Goal: Information Seeking & Learning: Learn about a topic

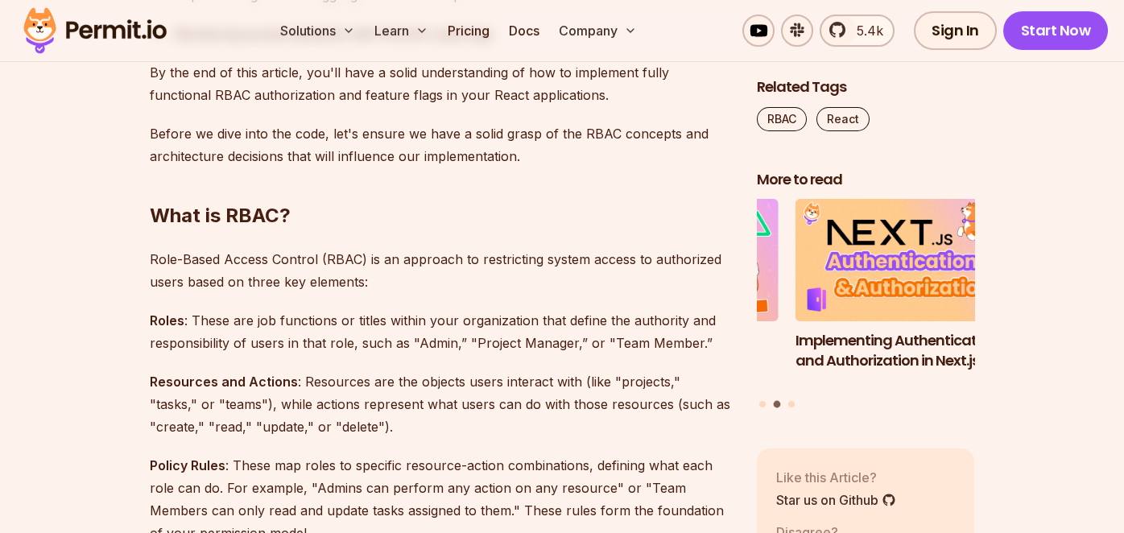
scroll to position [1317, 0]
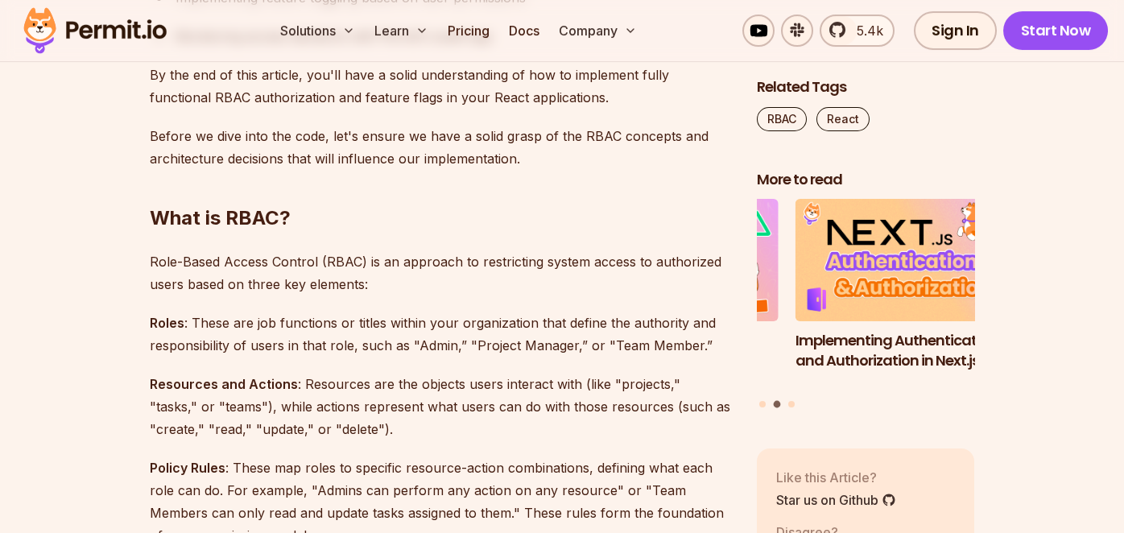
click at [354, 262] on p "Role-Based Access Control (RBAC) is an approach to restricting system access to…" at bounding box center [440, 272] width 581 height 45
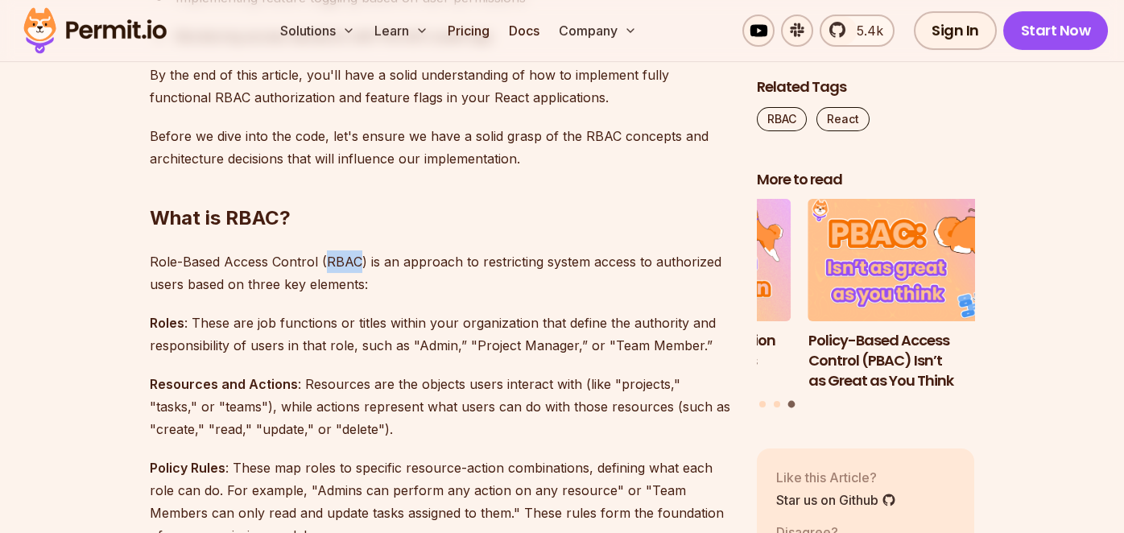
click at [354, 262] on p "Role-Based Access Control (RBAC) is an approach to restricting system access to…" at bounding box center [440, 272] width 581 height 45
copy p "RBAC"
click at [535, 259] on p "Role-Based Access Control (RBAC) is an approach to restricting system access to…" at bounding box center [440, 272] width 581 height 45
click at [643, 271] on p "Role-Based Access Control (RBAC) is an approach to restricting system access to…" at bounding box center [440, 272] width 581 height 45
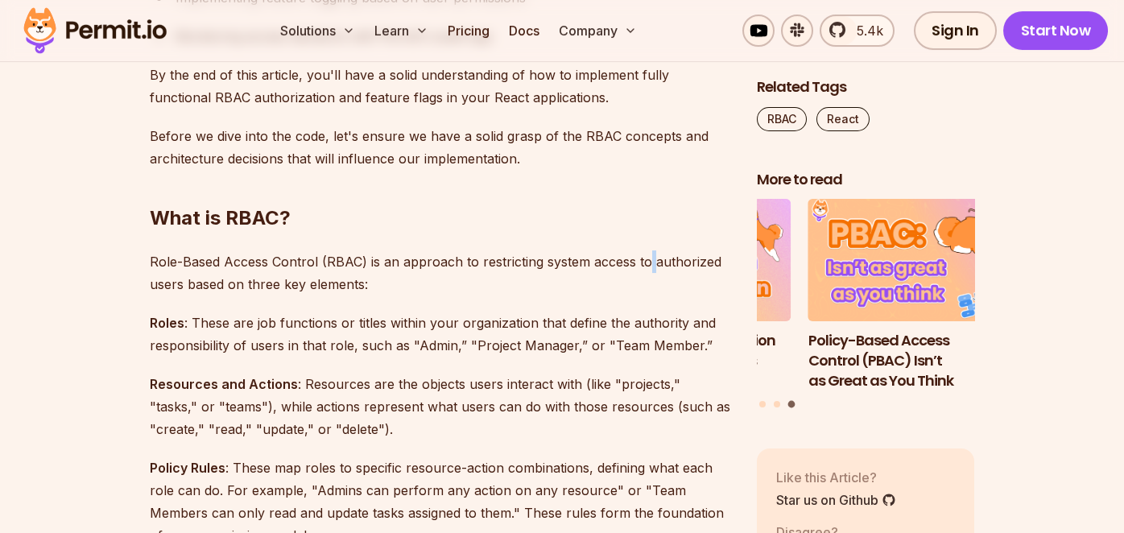
click at [643, 271] on p "Role-Based Access Control (RBAC) is an approach to restricting system access to…" at bounding box center [440, 272] width 581 height 45
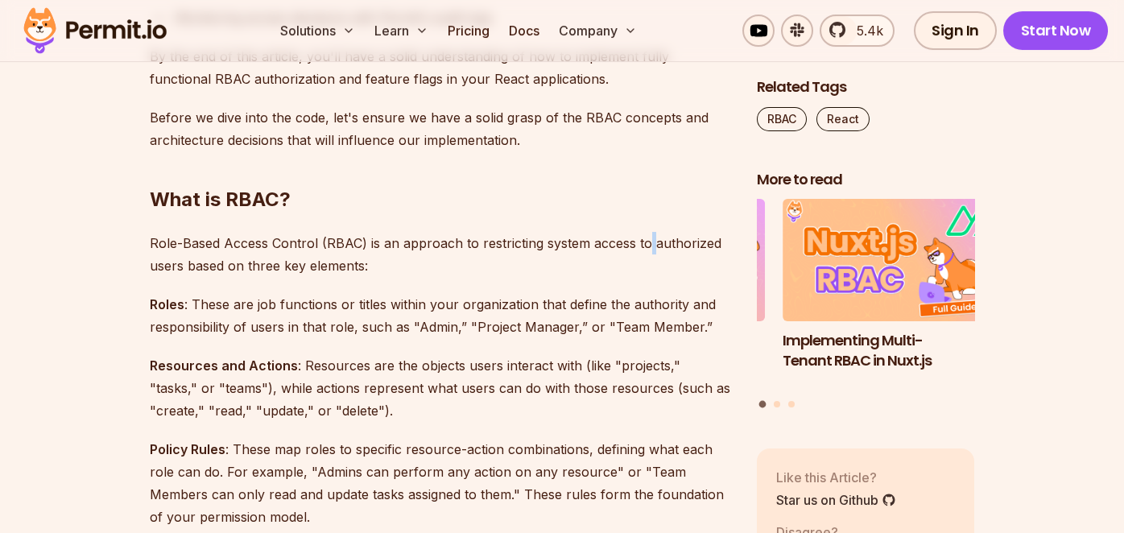
scroll to position [1341, 0]
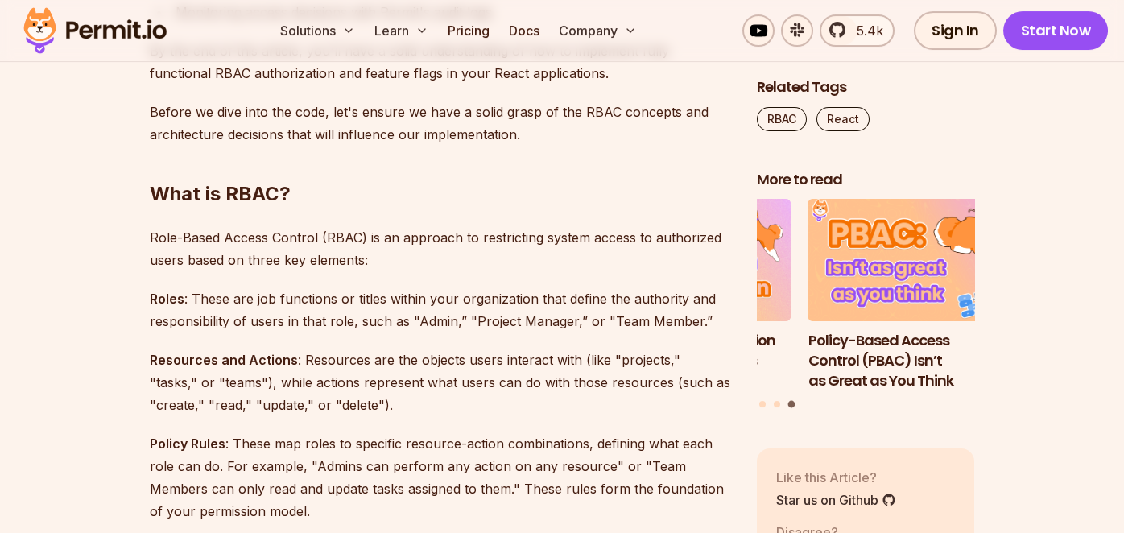
click at [431, 360] on p "Resources and Actions : Resources are the objects users interact with (like "pr…" at bounding box center [440, 383] width 581 height 68
click at [513, 371] on p "Resources and Actions : Resources are the objects users interact with (like "pr…" at bounding box center [440, 383] width 581 height 68
click at [502, 356] on p "Resources and Actions : Resources are the objects users interact with (like "pr…" at bounding box center [440, 383] width 581 height 68
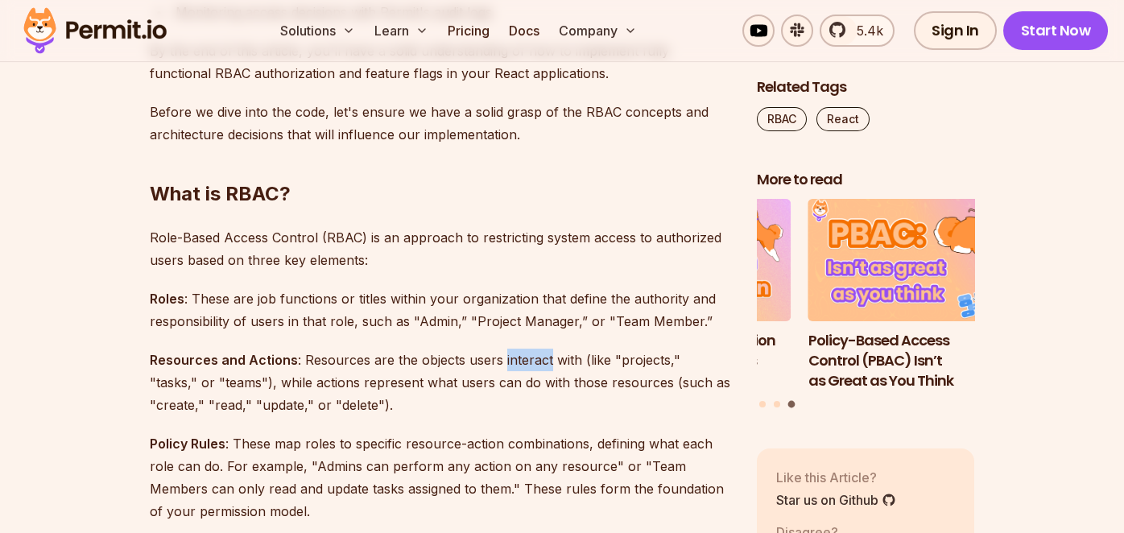
click at [502, 356] on p "Resources and Actions : Resources are the objects users interact with (like "pr…" at bounding box center [440, 383] width 581 height 68
click at [556, 358] on p "Resources and Actions : Resources are the objects users interact with (like "pr…" at bounding box center [440, 383] width 581 height 68
click at [606, 358] on p "Resources and Actions : Resources are the objects users interact with (like "pr…" at bounding box center [440, 383] width 581 height 68
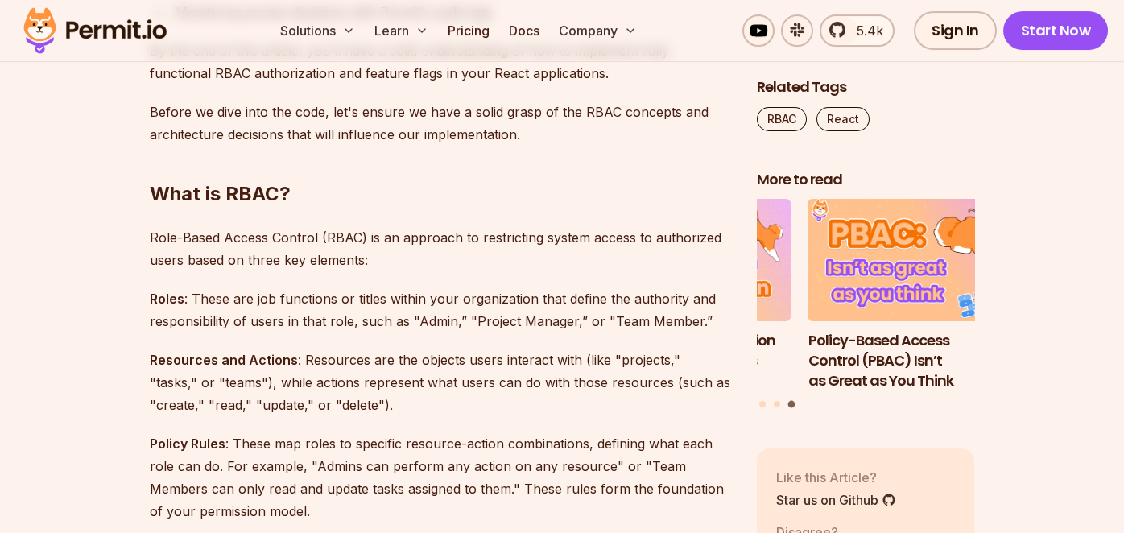
click at [664, 365] on p "Resources and Actions : Resources are the objects users interact with (like "pr…" at bounding box center [440, 383] width 581 height 68
click at [699, 365] on p "Resources and Actions : Resources are the objects users interact with (like "pr…" at bounding box center [440, 383] width 581 height 68
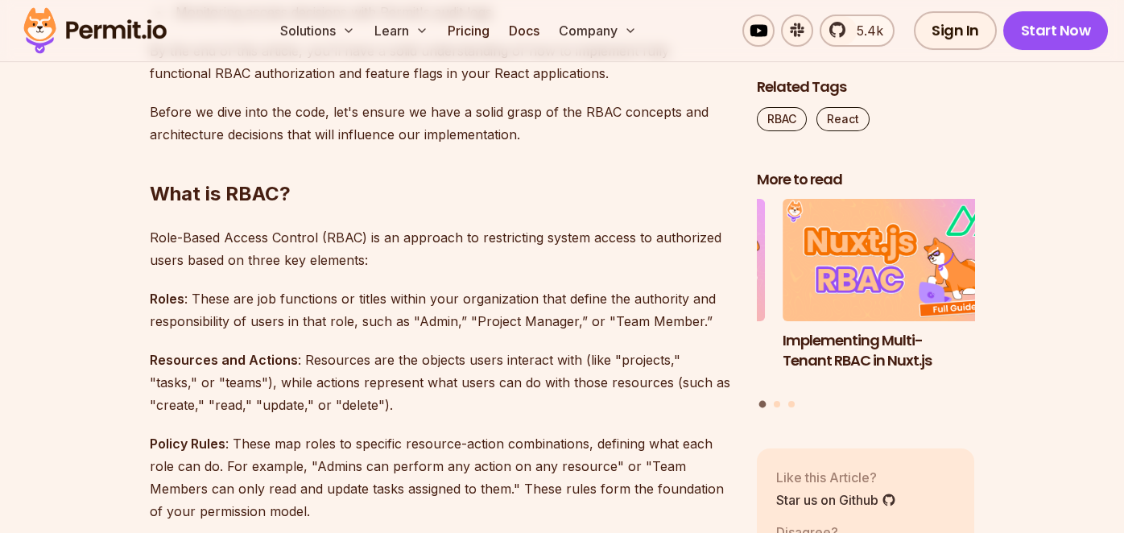
click at [381, 385] on p "Resources and Actions : Resources are the objects users interact with (like "pr…" at bounding box center [440, 383] width 581 height 68
click at [436, 400] on p "Resources and Actions : Resources are the objects users interact with (like "pr…" at bounding box center [440, 383] width 581 height 68
click at [529, 383] on p "Resources and Actions : Resources are the objects users interact with (like "pr…" at bounding box center [440, 383] width 581 height 68
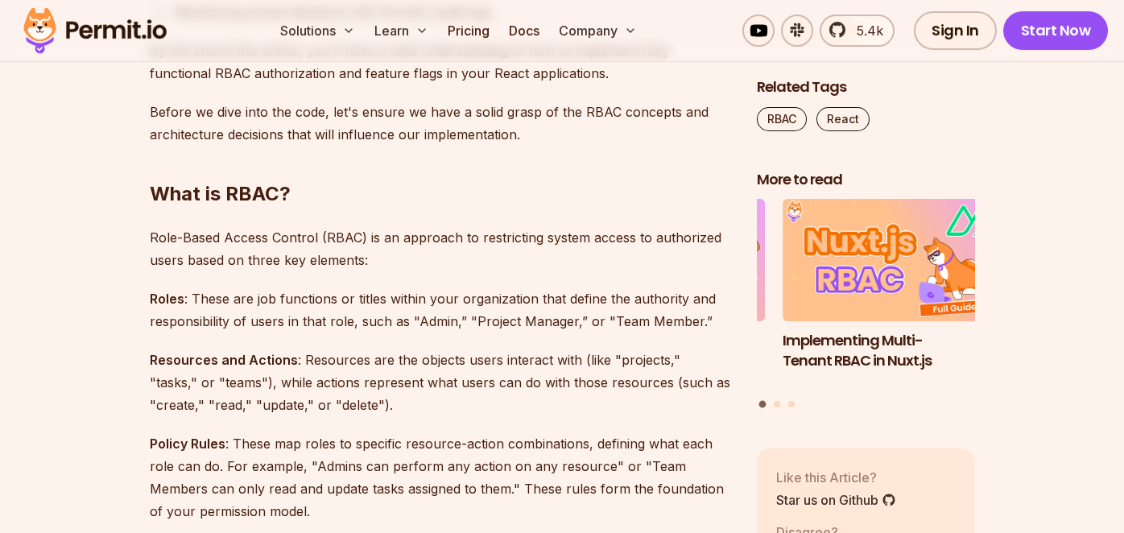
click at [582, 383] on p "Resources and Actions : Resources are the objects users interact with (like "pr…" at bounding box center [440, 383] width 581 height 68
click at [569, 414] on p "Resources and Actions : Resources are the objects users interact with (like "pr…" at bounding box center [440, 383] width 581 height 68
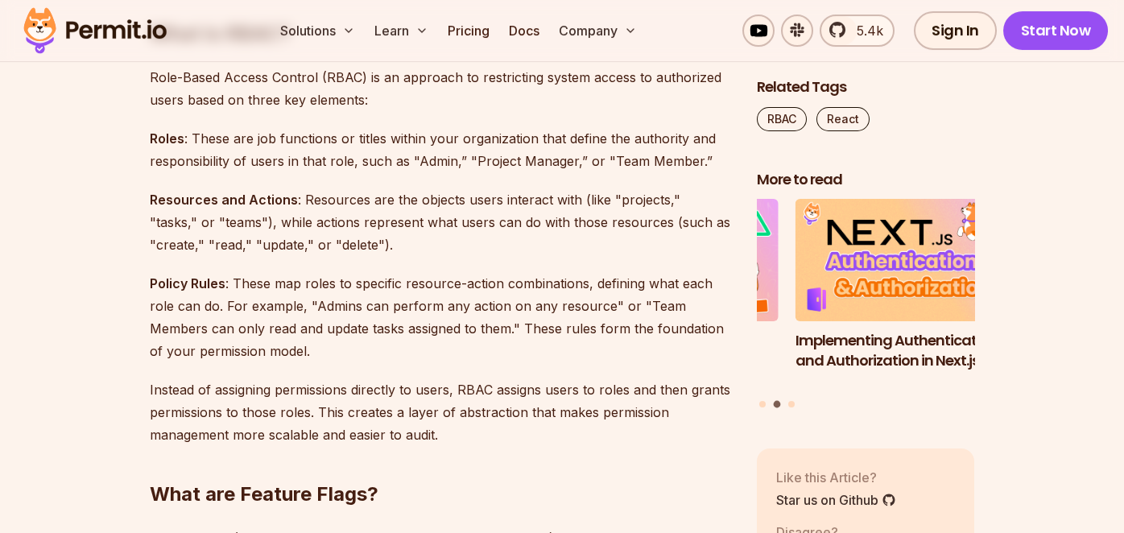
scroll to position [1502, 0]
click at [320, 287] on p "Policy Rules : These map roles to specific resource-action combinations, defini…" at bounding box center [440, 316] width 581 height 90
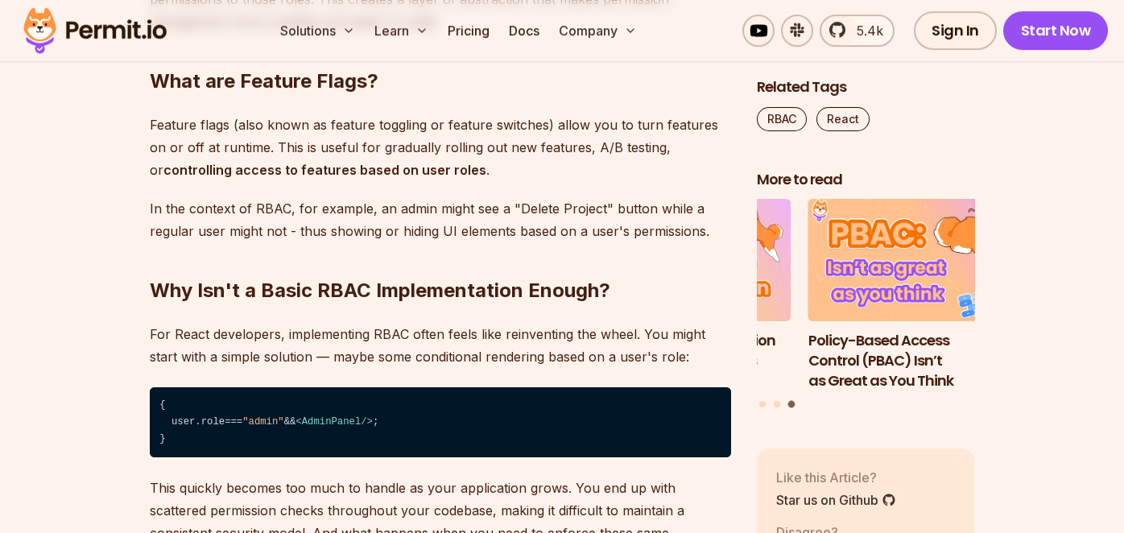
scroll to position [1917, 0]
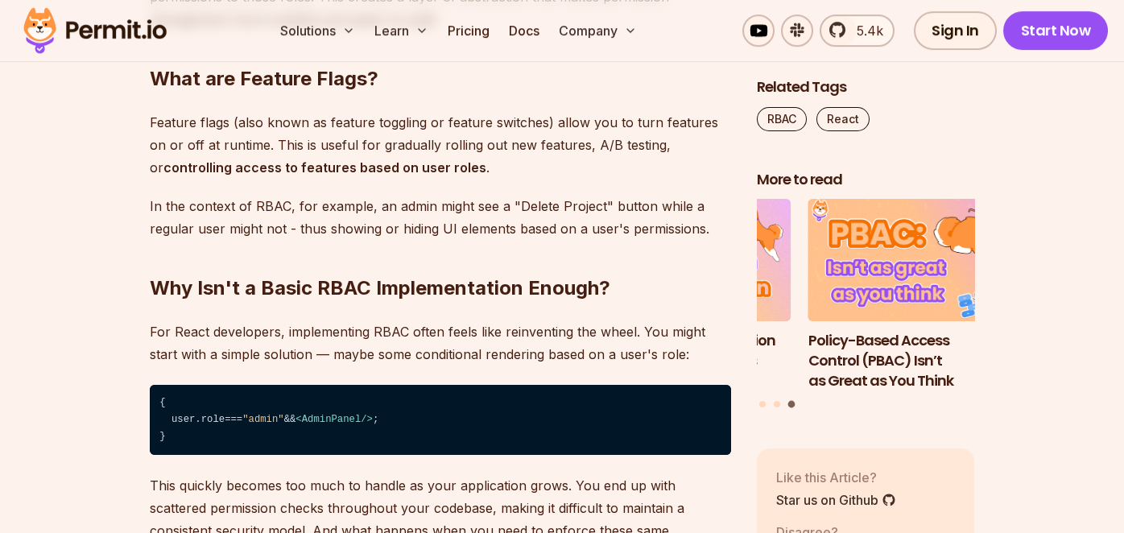
click at [307, 420] on span "< AdminPanel />" at bounding box center [334, 419] width 77 height 11
click at [358, 418] on span "AdminPanel" at bounding box center [332, 419] width 60 height 11
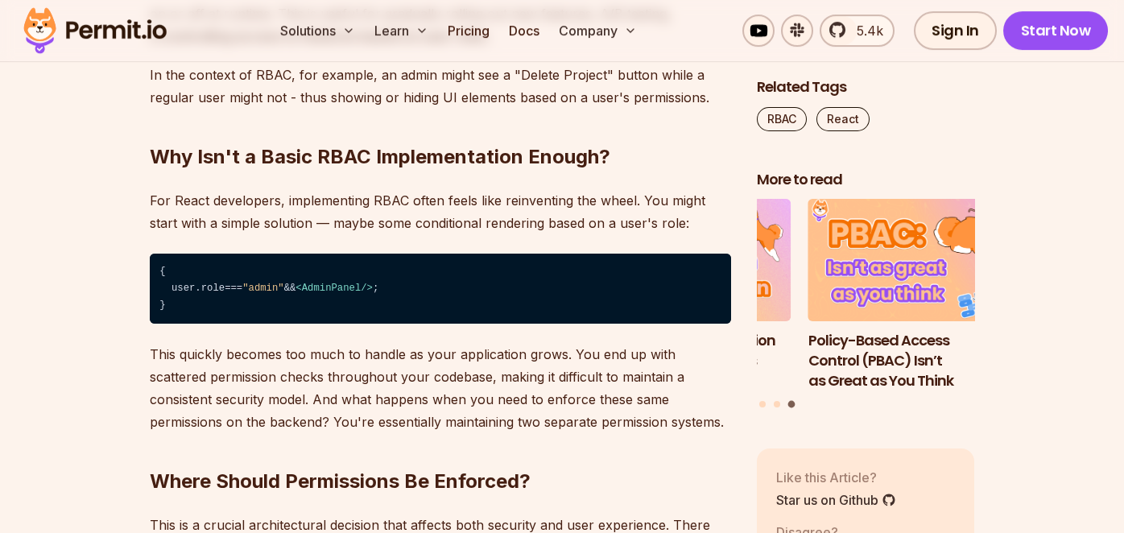
scroll to position [2048, 0]
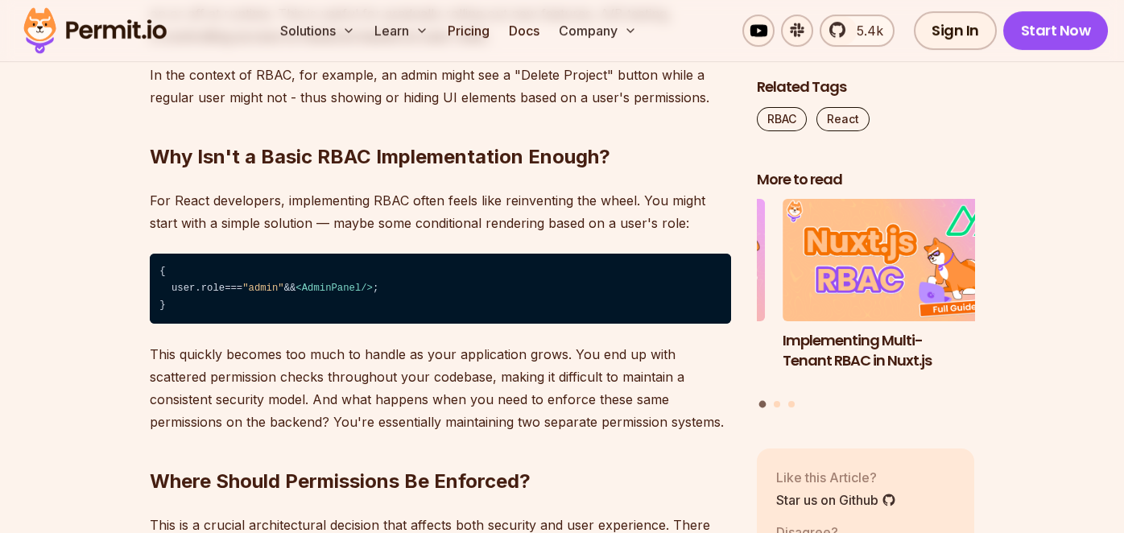
click at [718, 354] on p "This quickly becomes too much to handle as your application grows. You end up w…" at bounding box center [440, 388] width 581 height 90
click at [183, 374] on p "This quickly becomes too much to handle as your application grows. You end up w…" at bounding box center [440, 388] width 581 height 90
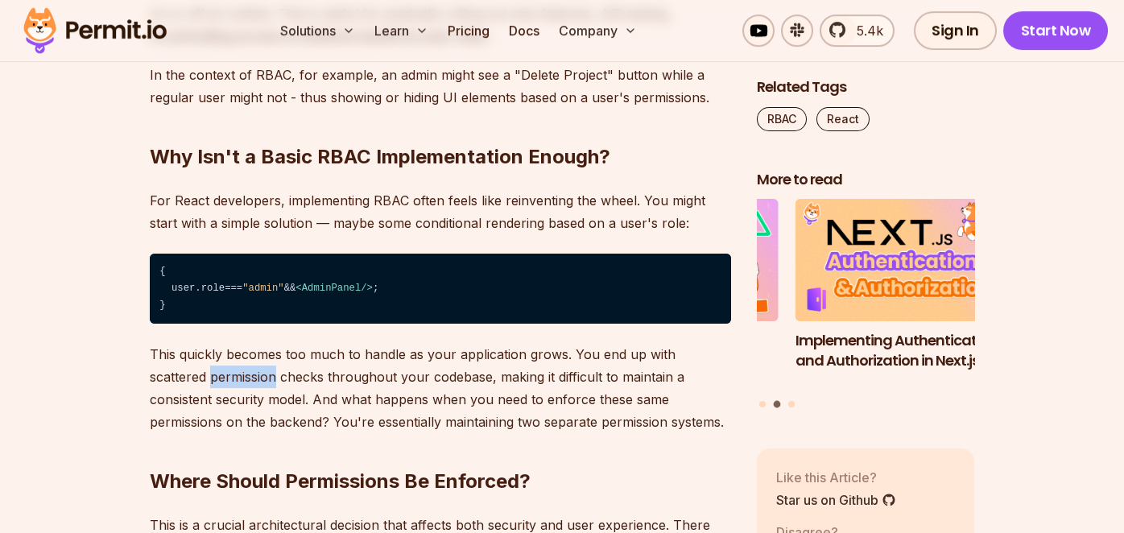
click at [183, 374] on p "This quickly becomes too much to handle as your application grows. You end up w…" at bounding box center [440, 388] width 581 height 90
click at [304, 455] on h2 "Where Should Permissions Be Enforced?" at bounding box center [440, 449] width 581 height 90
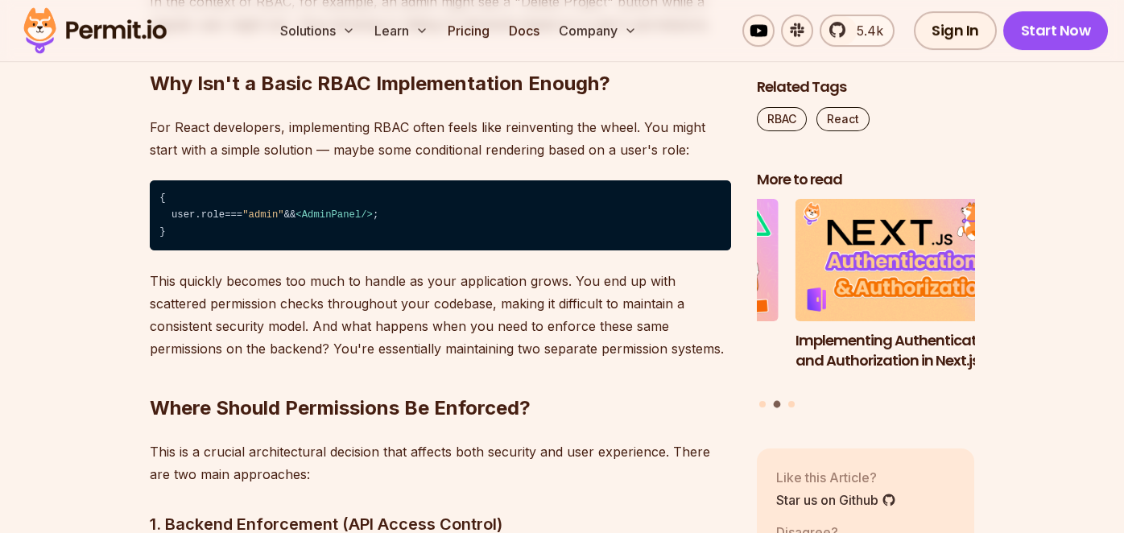
scroll to position [2123, 0]
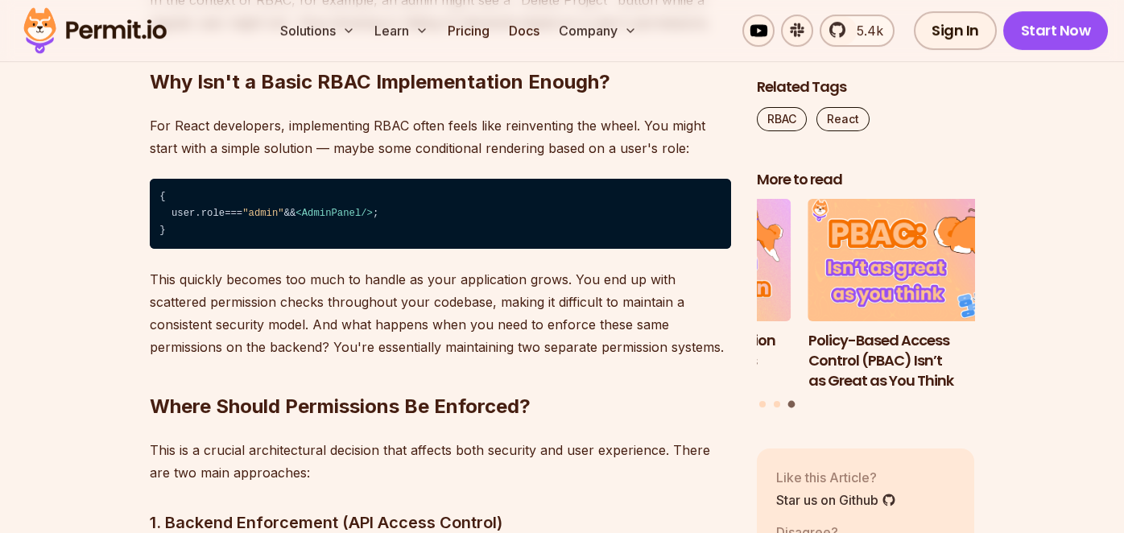
click at [335, 327] on p "This quickly becomes too much to handle as your application grows. You end up w…" at bounding box center [440, 313] width 581 height 90
click at [395, 332] on p "This quickly becomes too much to handle as your application grows. You end up w…" at bounding box center [440, 313] width 581 height 90
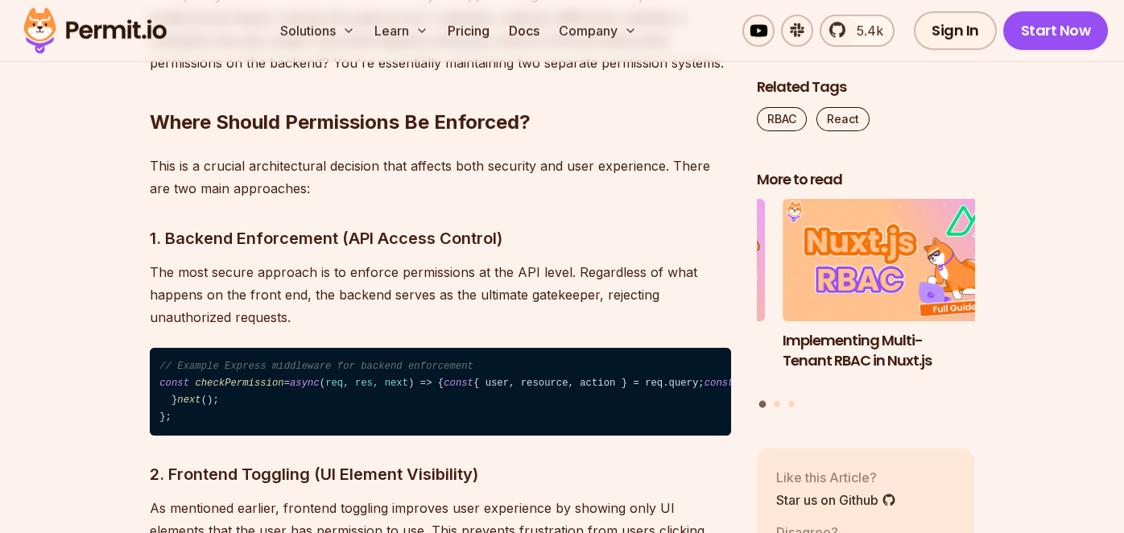
scroll to position [2408, 0]
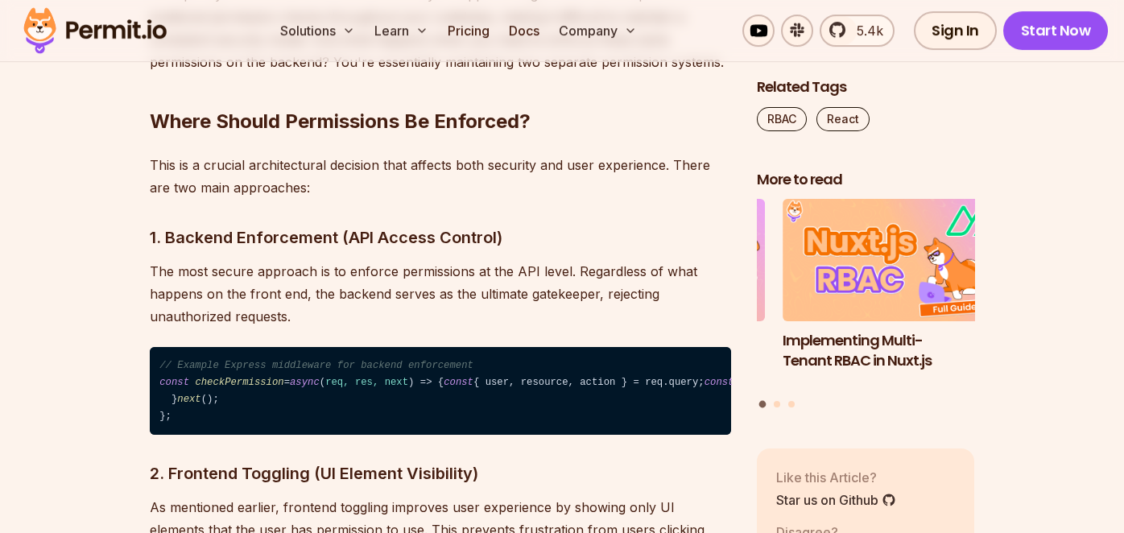
click at [277, 233] on h3 "1. Backend Enforcement (API Access Control)" at bounding box center [440, 238] width 581 height 26
click at [376, 383] on span "req, res, next" at bounding box center [366, 382] width 83 height 11
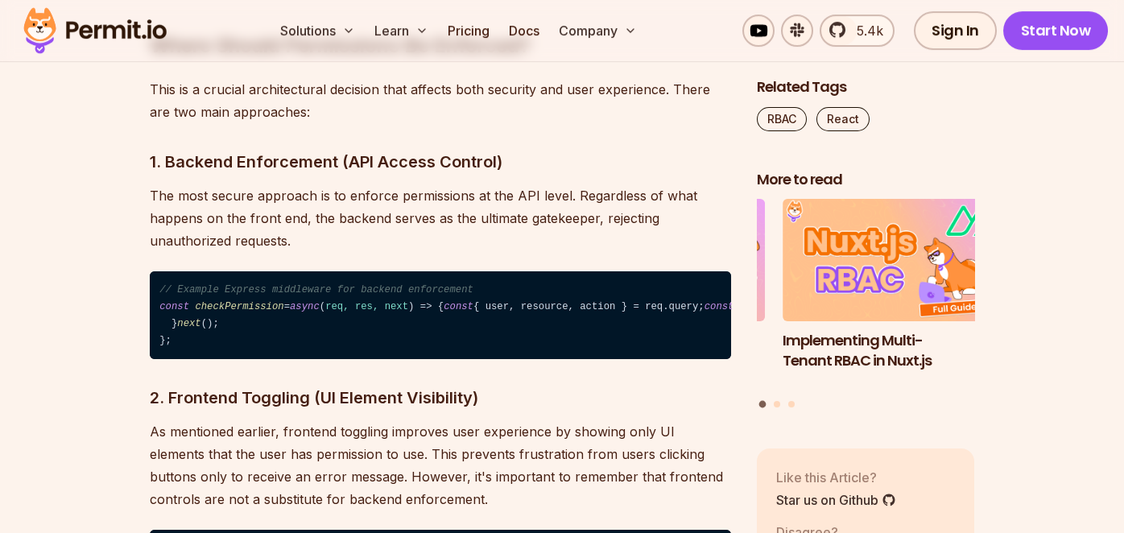
scroll to position [2512, 0]
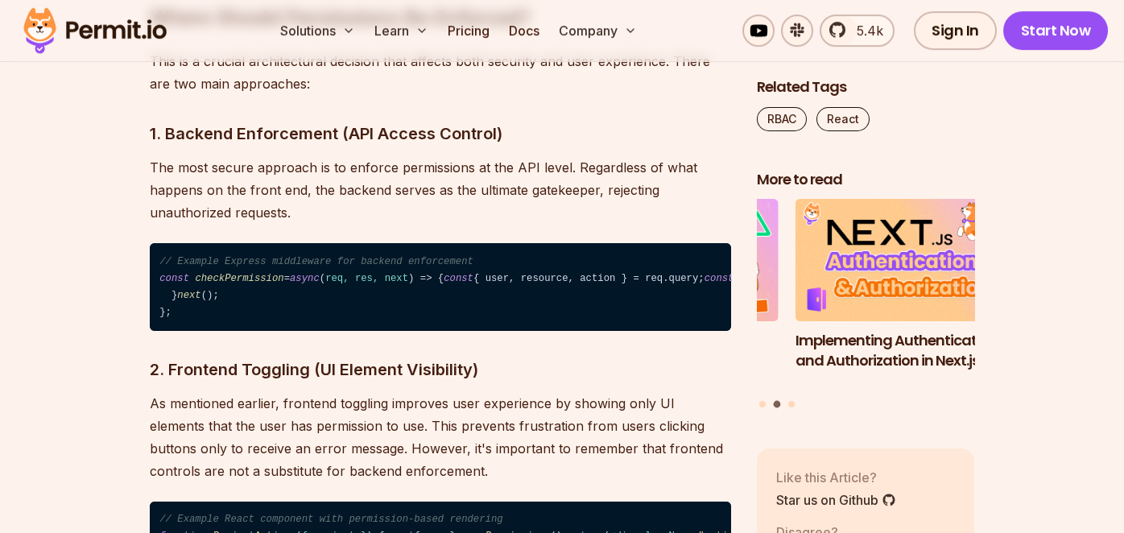
drag, startPoint x: 242, startPoint y: 326, endPoint x: 472, endPoint y: 324, distance: 230.3
click at [472, 324] on code "// Example Express middleware for backend enforcement const checkPermission = a…" at bounding box center [440, 287] width 581 height 88
click at [475, 329] on code "// Example Express middleware for backend enforcement const checkPermission = a…" at bounding box center [440, 287] width 581 height 88
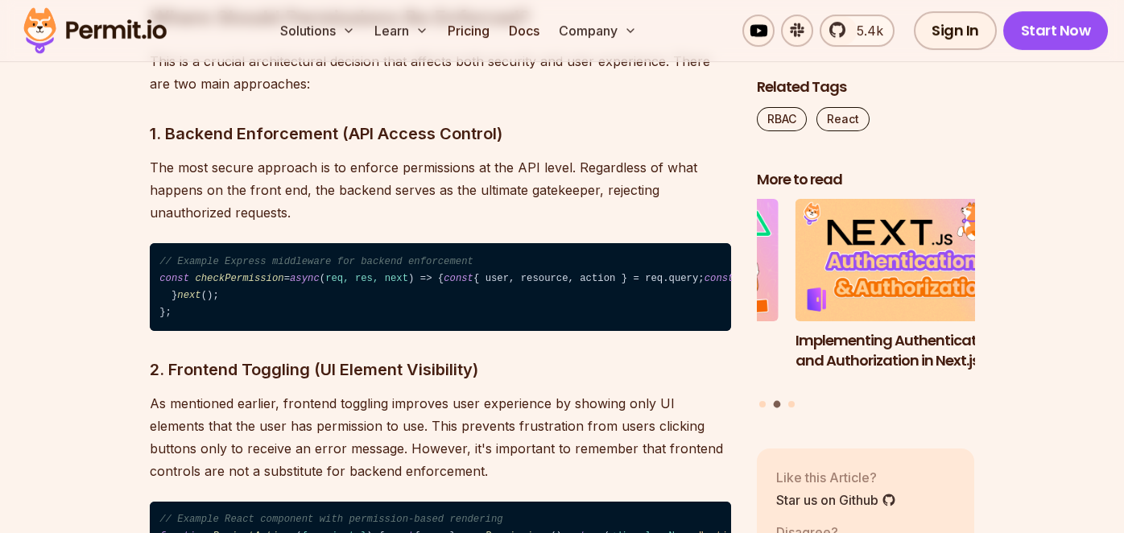
click at [377, 331] on code "// Example Express middleware for backend enforcement const checkPermission = a…" at bounding box center [440, 287] width 581 height 88
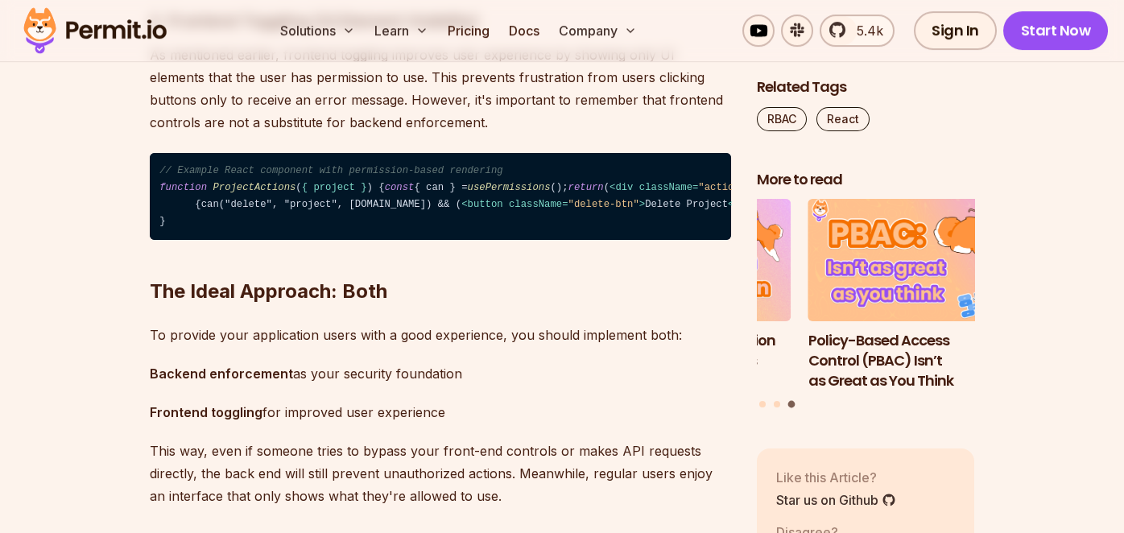
scroll to position [2859, 0]
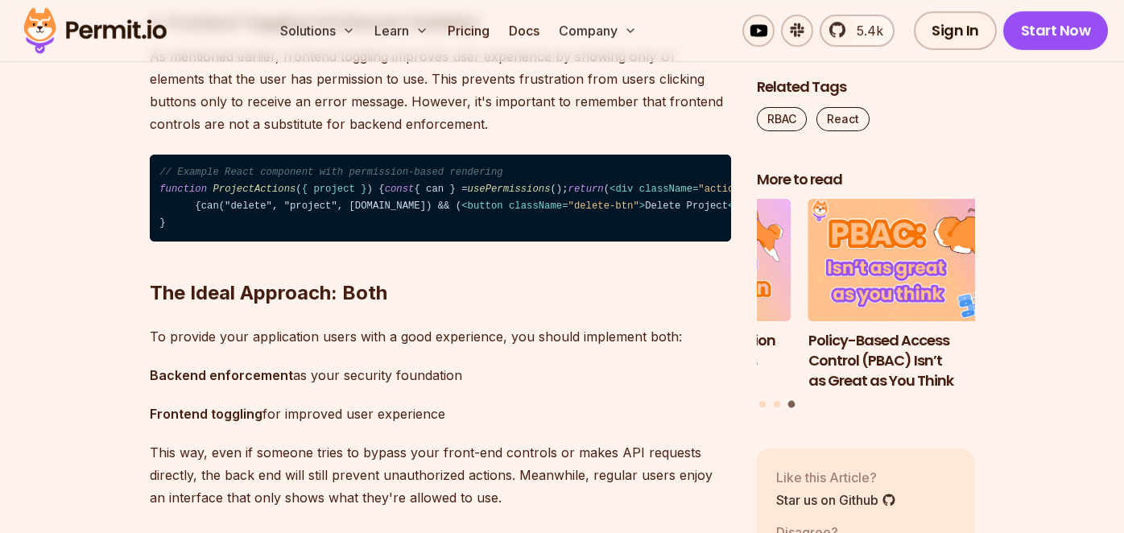
click at [698, 195] on span ""actions"" at bounding box center [724, 189] width 53 height 11
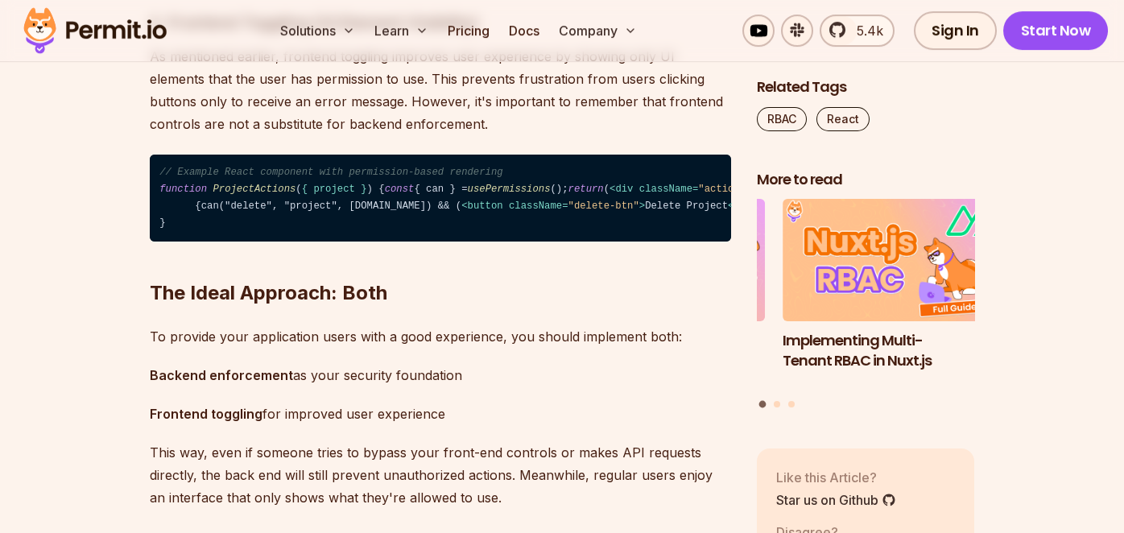
click at [302, 242] on code "// Example React component with permission-based rendering function ProjectActi…" at bounding box center [440, 199] width 581 height 88
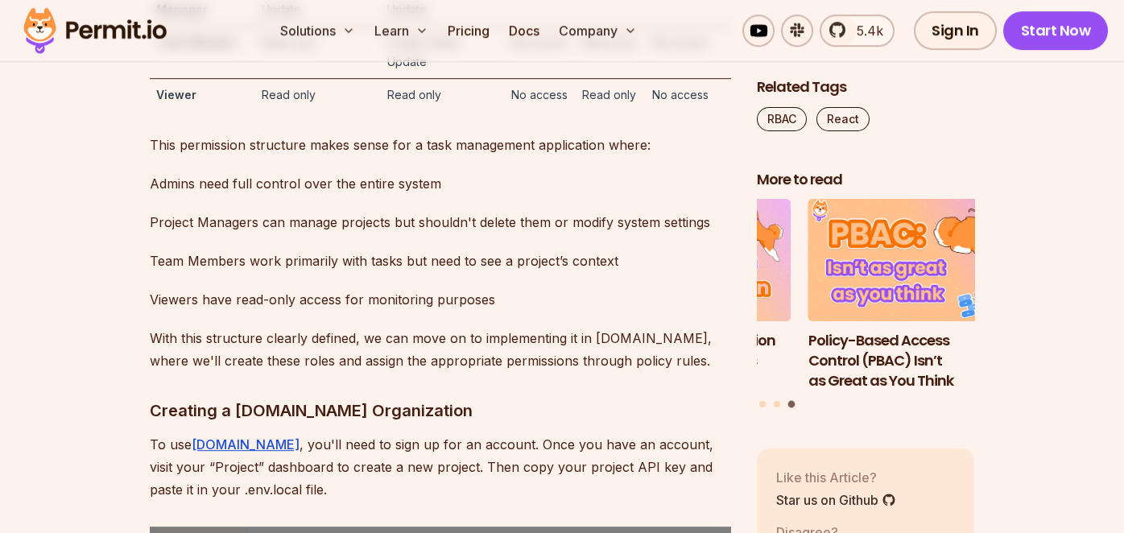
scroll to position [4998, 0]
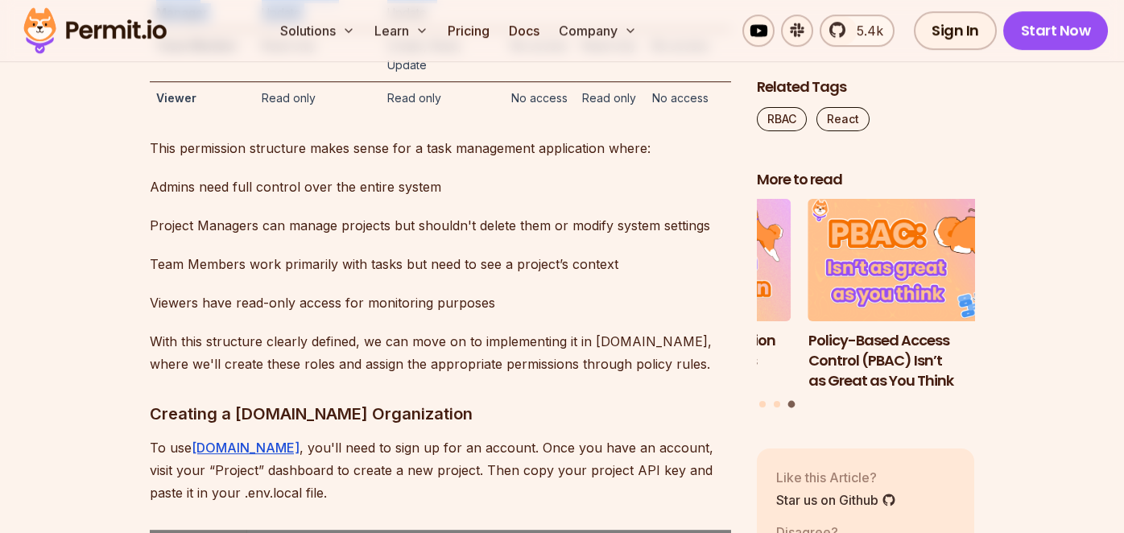
drag, startPoint x: 250, startPoint y: 238, endPoint x: 436, endPoint y: 271, distance: 189.7
click at [436, 114] on tbody "Admin Full access Full access Full access Full access Read, Update Project Mana…" at bounding box center [440, 19] width 581 height 189
click at [425, 81] on td "Create, Read, Update" at bounding box center [443, 55] width 125 height 52
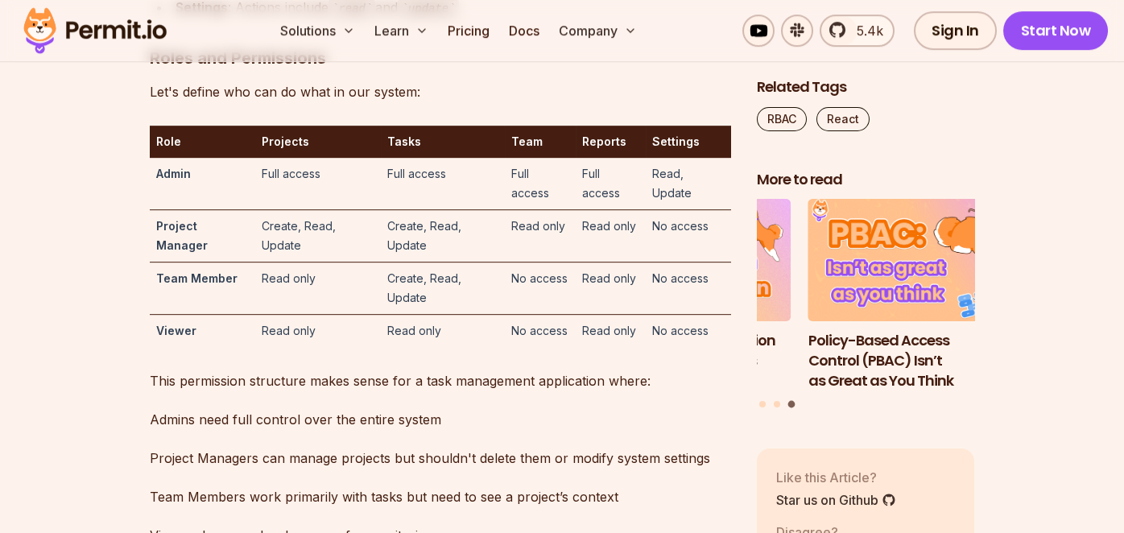
scroll to position [4747, 0]
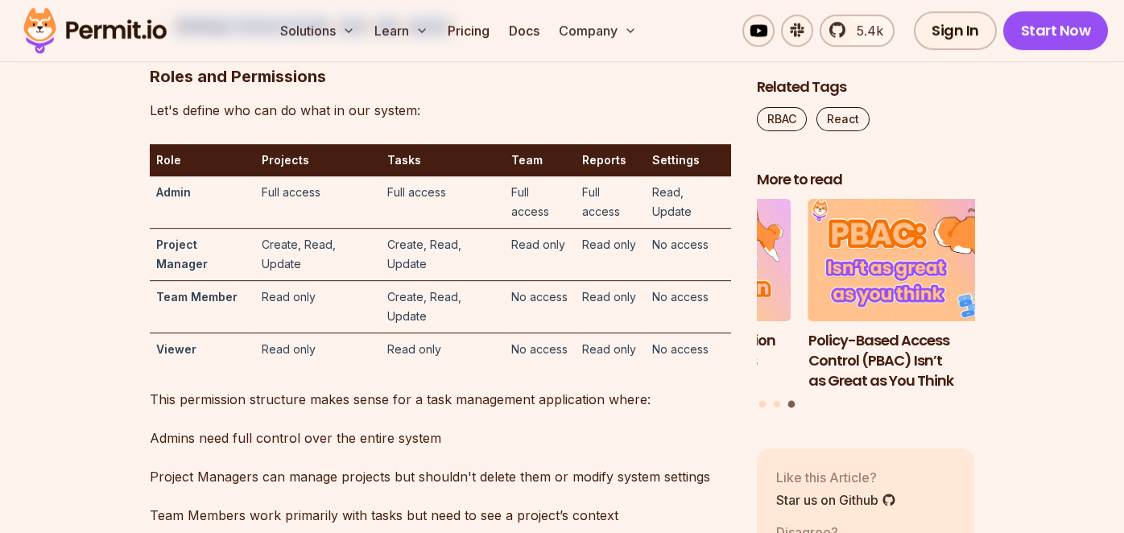
drag, startPoint x: 137, startPoint y: 98, endPoint x: 474, endPoint y: 329, distance: 408.5
copy div "Resources and Actions Our TaskFlow app will manage the following resources: Pro…"
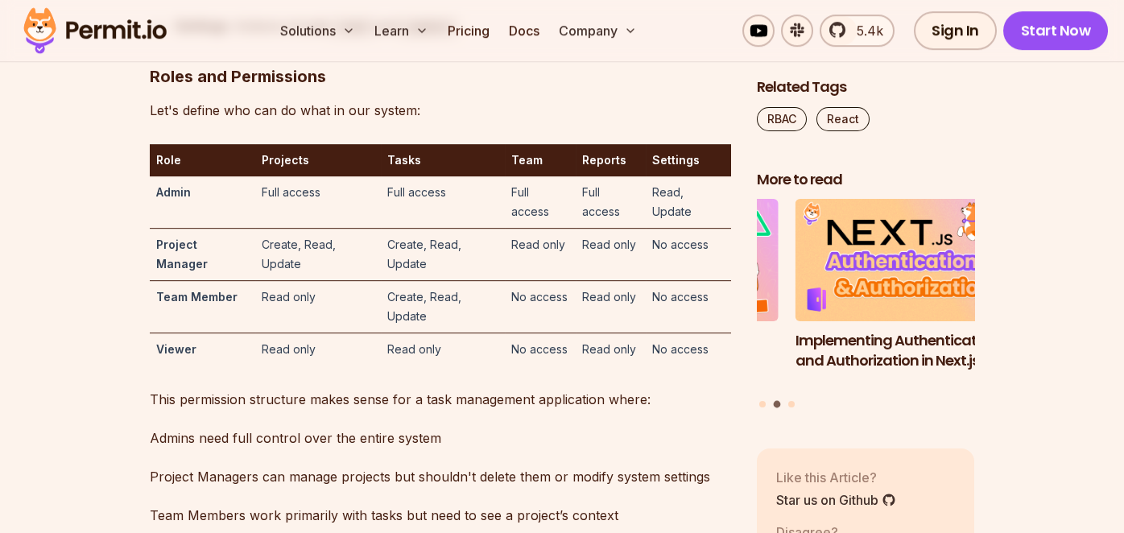
click at [490, 122] on p "Let's define who can do what in our system:" at bounding box center [440, 110] width 581 height 23
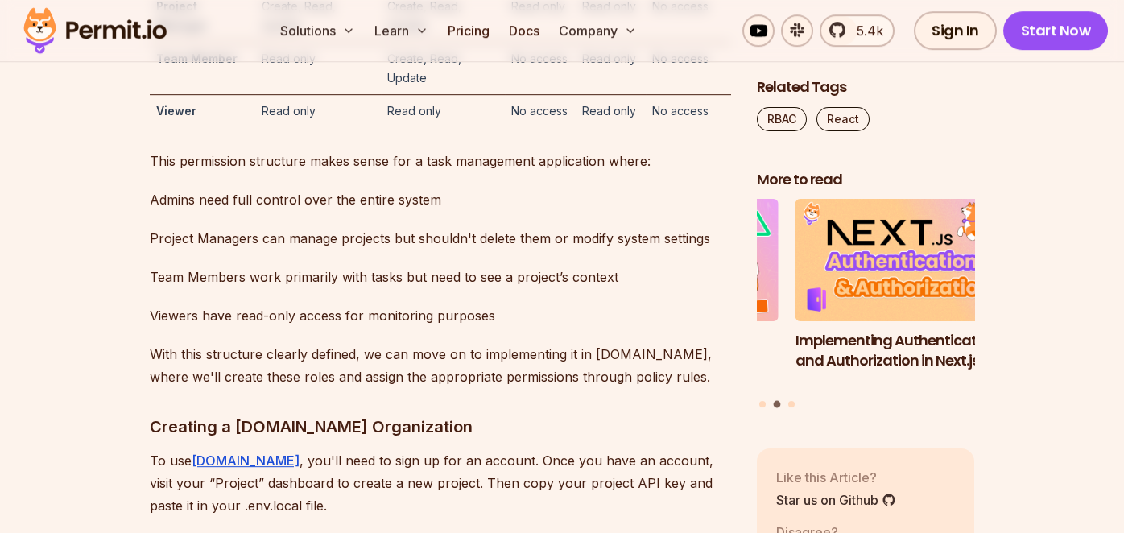
scroll to position [4984, 0]
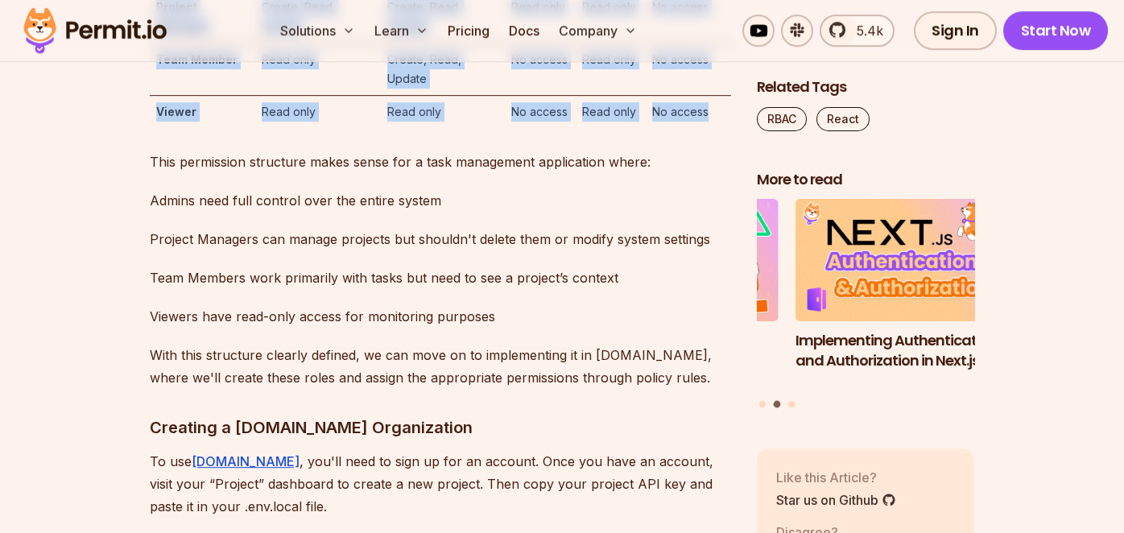
drag, startPoint x: 147, startPoint y: 212, endPoint x: 715, endPoint y: 418, distance: 604.8
copy div "Let's define who can do what in our system: Role Projects Tasks Team Reports Se…"
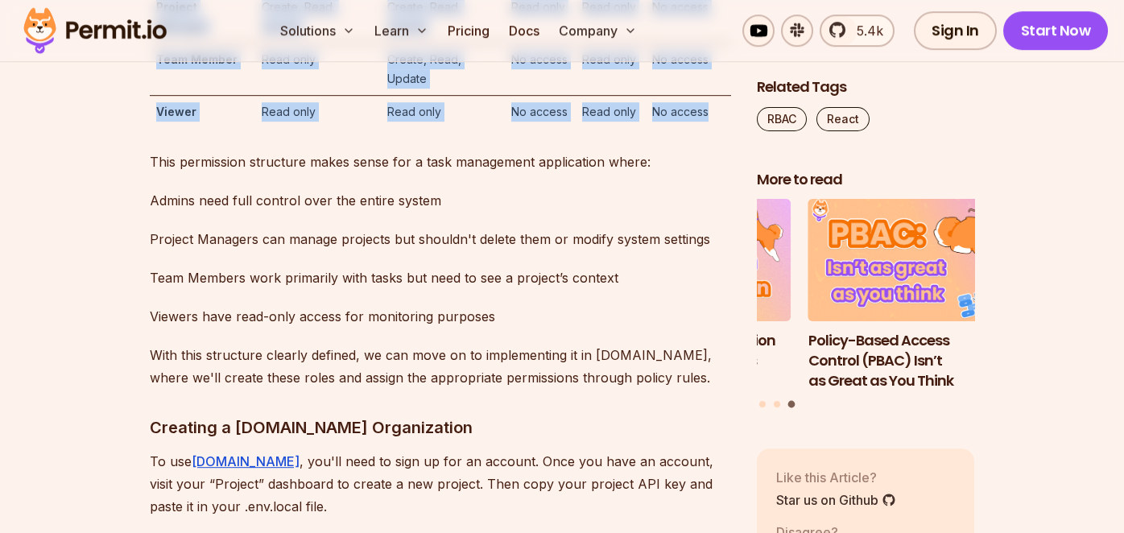
click at [304, 43] on td "Create, Read, Update" at bounding box center [317, 16] width 125 height 52
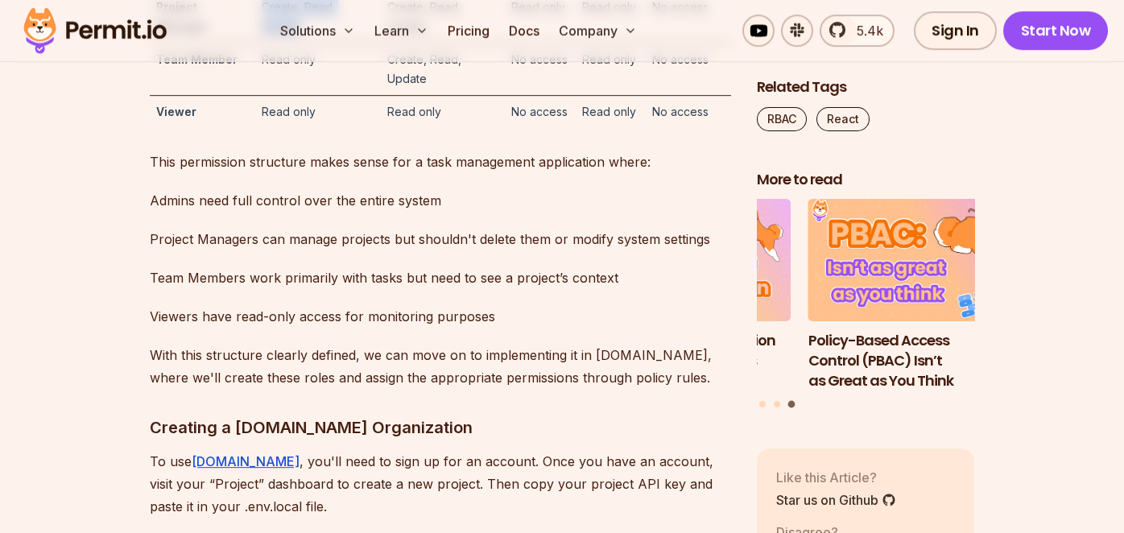
drag, startPoint x: 258, startPoint y: 300, endPoint x: 311, endPoint y: 321, distance: 57.1
click at [311, 43] on td "Create, Read, Update" at bounding box center [317, 16] width 125 height 52
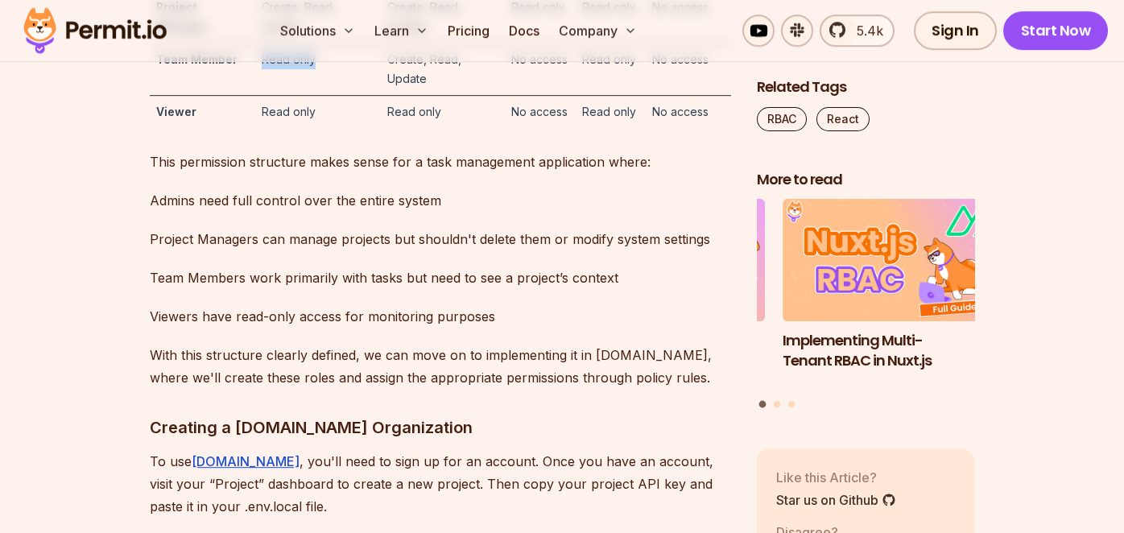
drag, startPoint x: 259, startPoint y: 353, endPoint x: 318, endPoint y: 356, distance: 58.9
click at [318, 95] on td "Read only" at bounding box center [317, 69] width 125 height 52
drag, startPoint x: 375, startPoint y: 346, endPoint x: 428, endPoint y: 376, distance: 60.9
click at [428, 95] on tr "Team Member Read only Create, Read, Update No access Read only No access" at bounding box center [440, 69] width 581 height 52
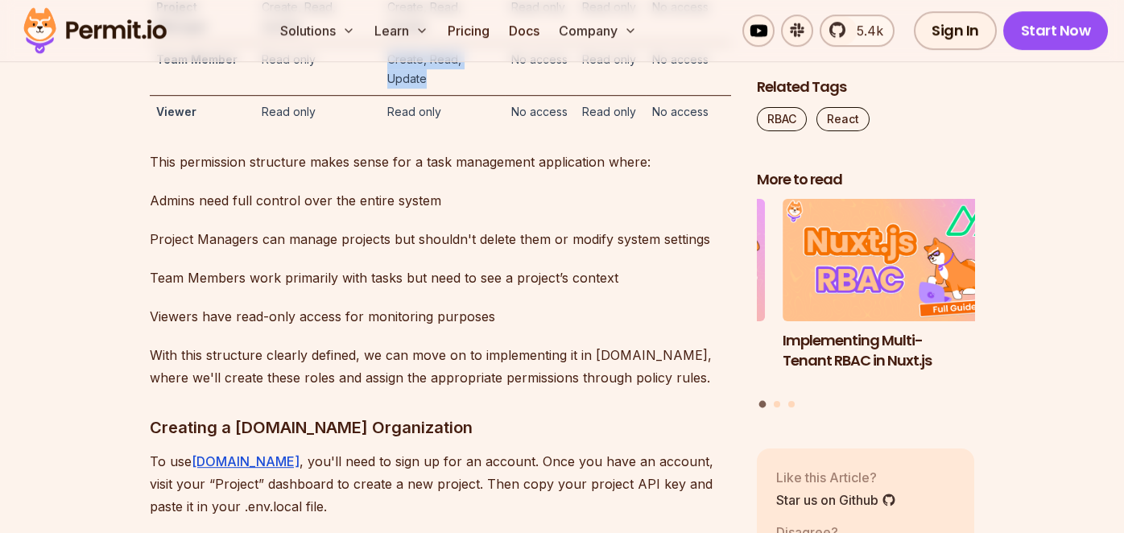
click at [454, 95] on td "Create, Read, Update" at bounding box center [443, 69] width 125 height 52
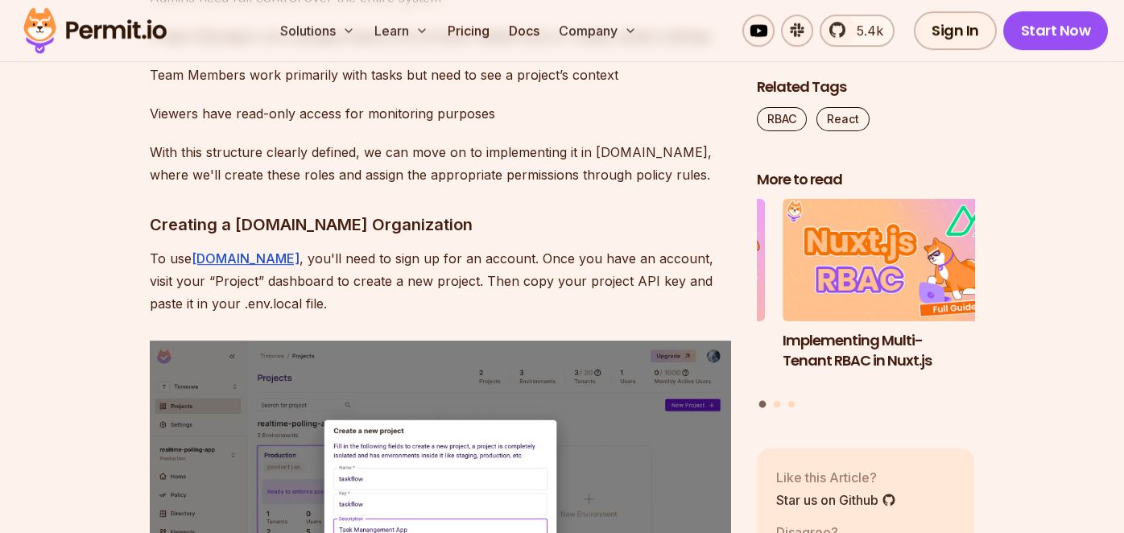
scroll to position [5189, 0]
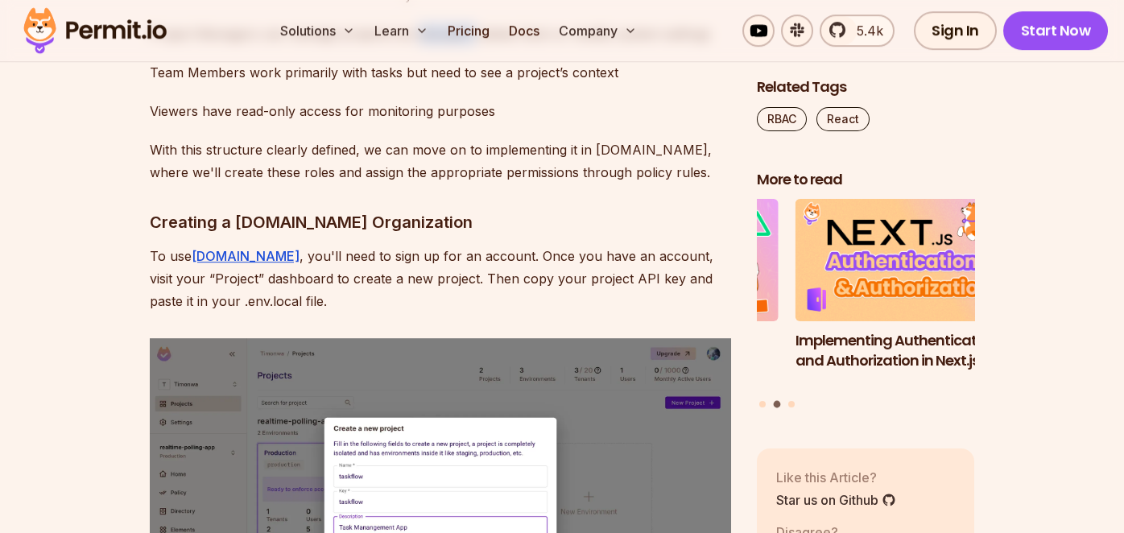
click at [293, 45] on p "Project Managers can manage projects but shouldn't delete them or modify system…" at bounding box center [440, 34] width 581 height 23
click at [420, 45] on p "Project Managers can manage projects but shouldn't delete them or modify system…" at bounding box center [440, 34] width 581 height 23
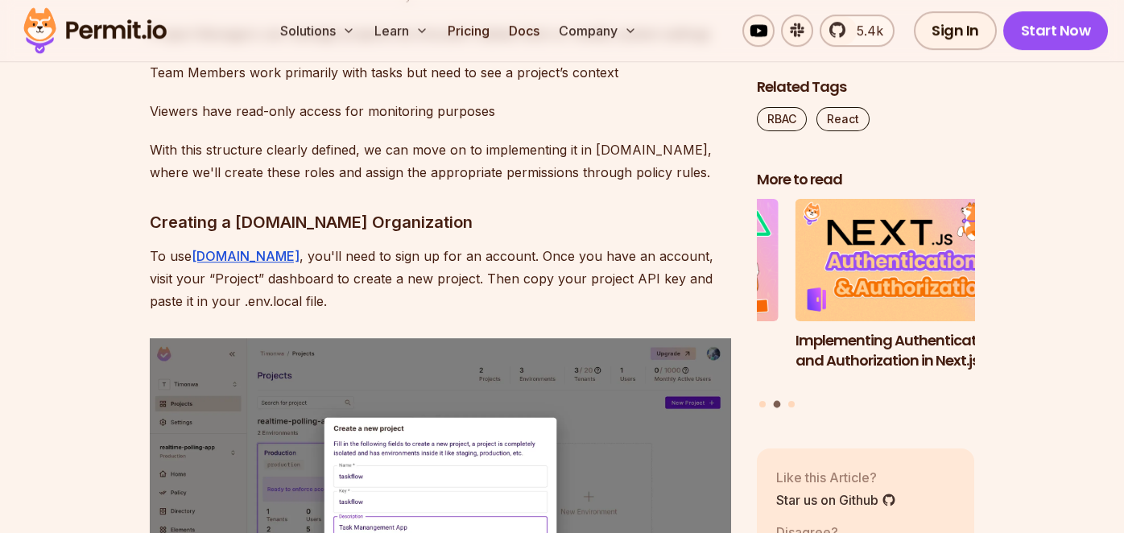
click at [540, 45] on p "Project Managers can manage projects but shouldn't delete them or modify system…" at bounding box center [440, 34] width 581 height 23
click at [605, 84] on p "Team Members work primarily with tasks but need to see a project’s context" at bounding box center [440, 72] width 581 height 23
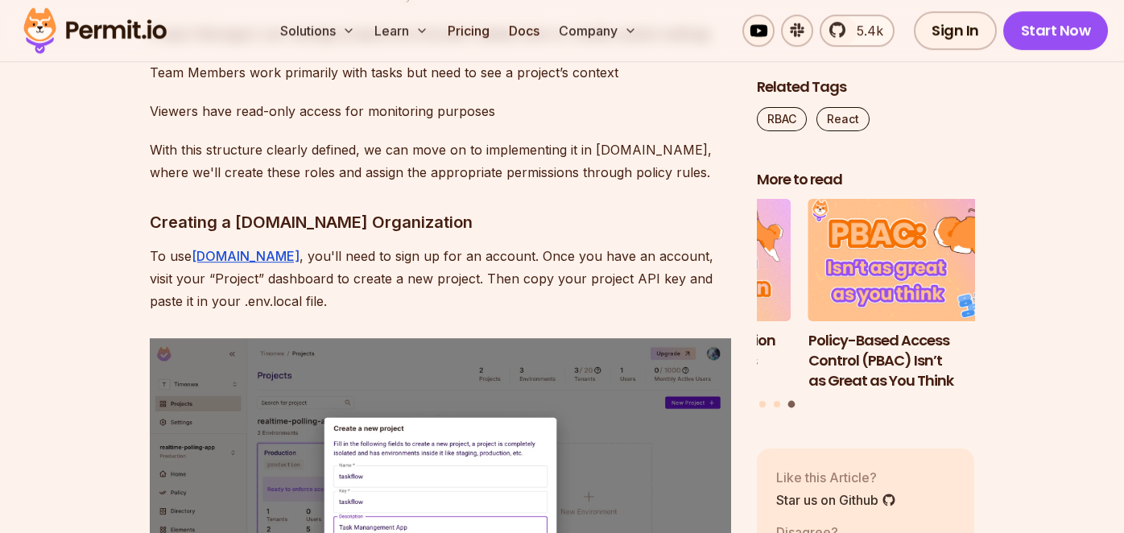
click at [312, 84] on p "Team Members work primarily with tasks but need to see a project’s context" at bounding box center [440, 72] width 581 height 23
click at [407, 84] on p "Team Members work primarily with tasks but need to see a project’s context" at bounding box center [440, 72] width 581 height 23
click at [470, 84] on p "Team Members work primarily with tasks but need to see a project’s context" at bounding box center [440, 72] width 581 height 23
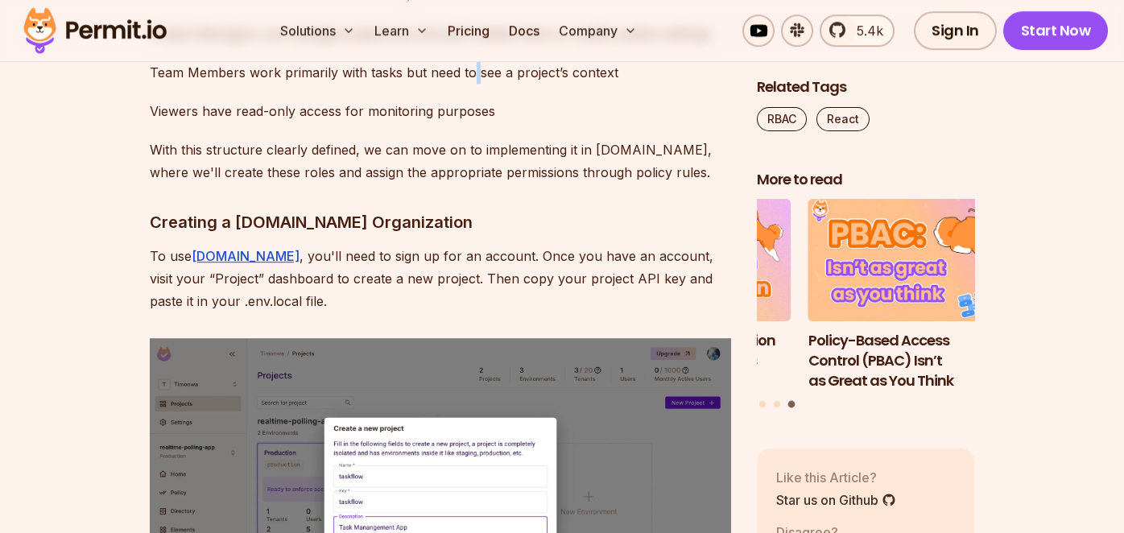
click at [470, 84] on p "Team Members work primarily with tasks but need to see a project’s context" at bounding box center [440, 72] width 581 height 23
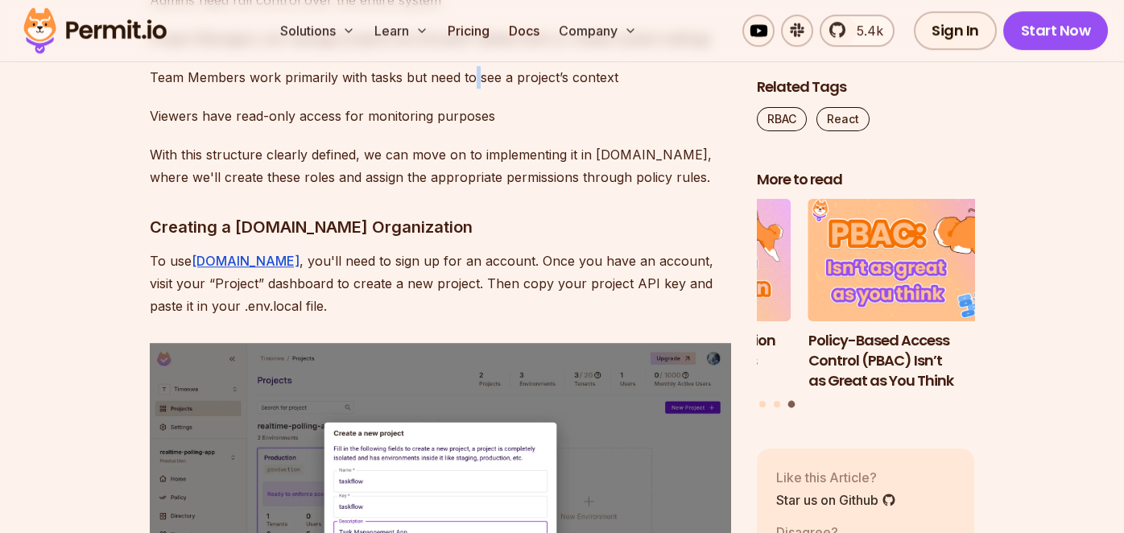
scroll to position [5185, 0]
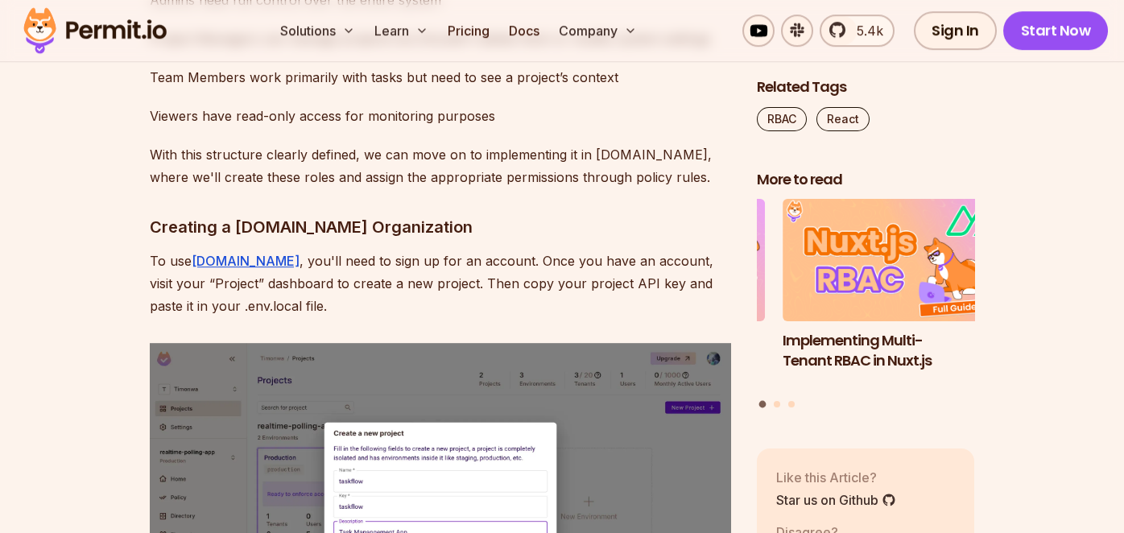
click at [262, 127] on p "Viewers have read-only access for monitoring purposes" at bounding box center [440, 116] width 581 height 23
drag, startPoint x: 262, startPoint y: 412, endPoint x: 341, endPoint y: 415, distance: 79.8
click at [341, 127] on p "Viewers have read-only access for monitoring purposes" at bounding box center [440, 116] width 581 height 23
click at [399, 127] on p "Viewers have read-only access for monitoring purposes" at bounding box center [440, 116] width 581 height 23
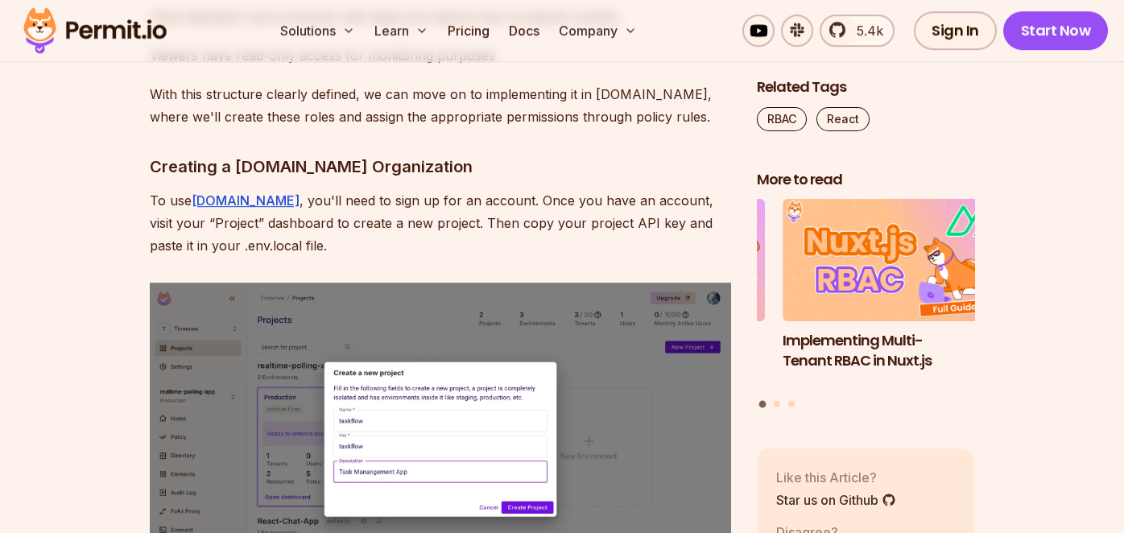
scroll to position [5243, 0]
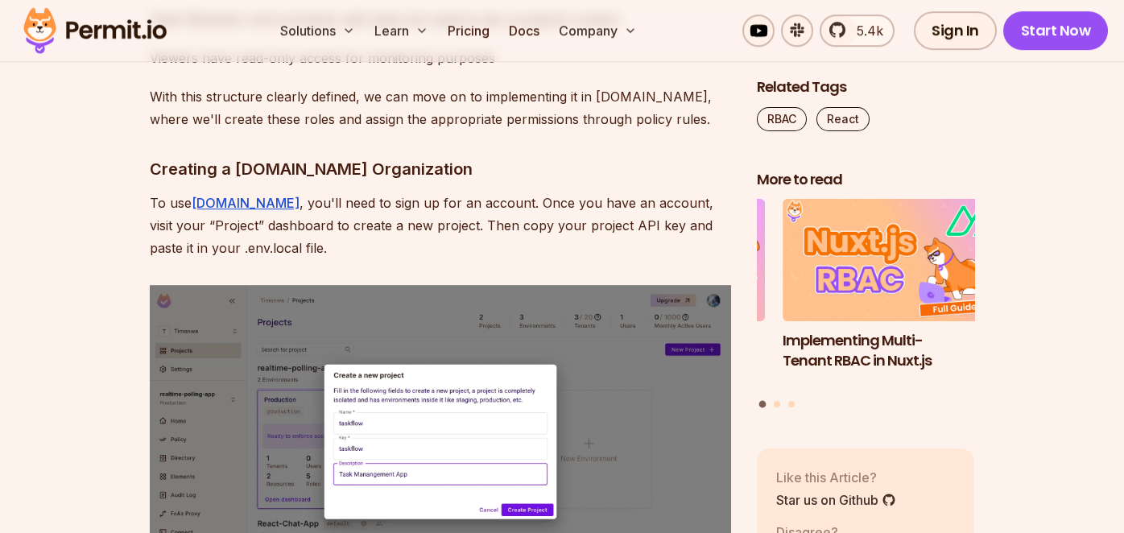
click at [210, 130] on p "With this structure clearly defined, we can move on to implementing it in [DOMA…" at bounding box center [440, 107] width 581 height 45
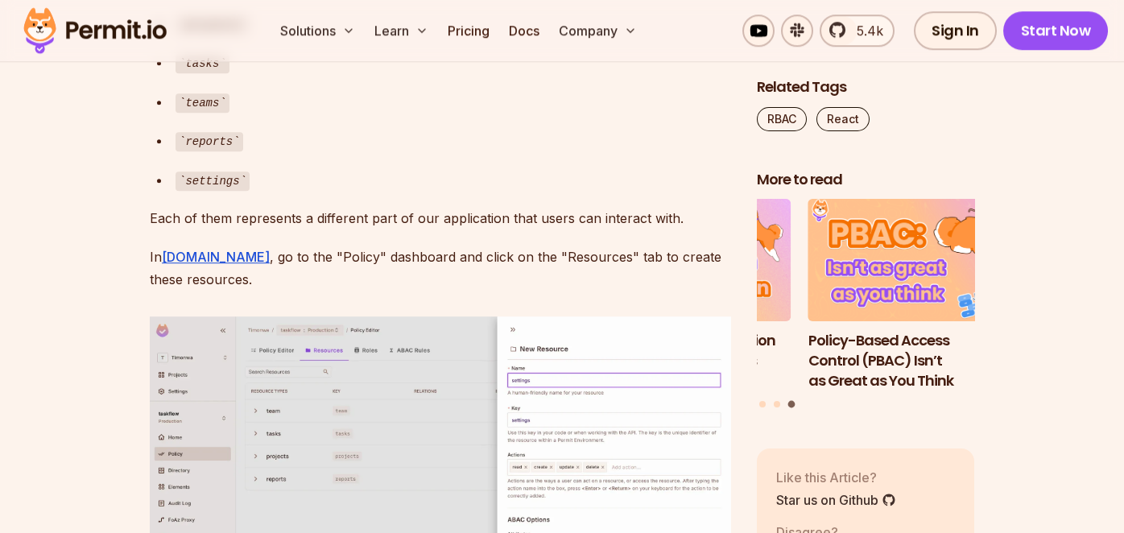
scroll to position [6447, 0]
drag, startPoint x: 278, startPoint y: 196, endPoint x: 648, endPoint y: 182, distance: 370.7
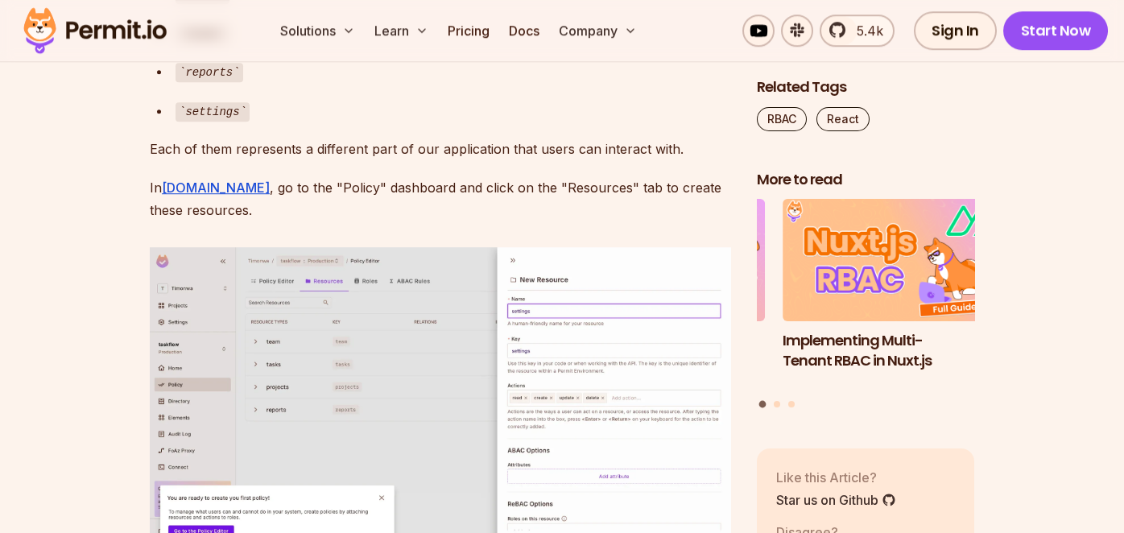
scroll to position [6520, 0]
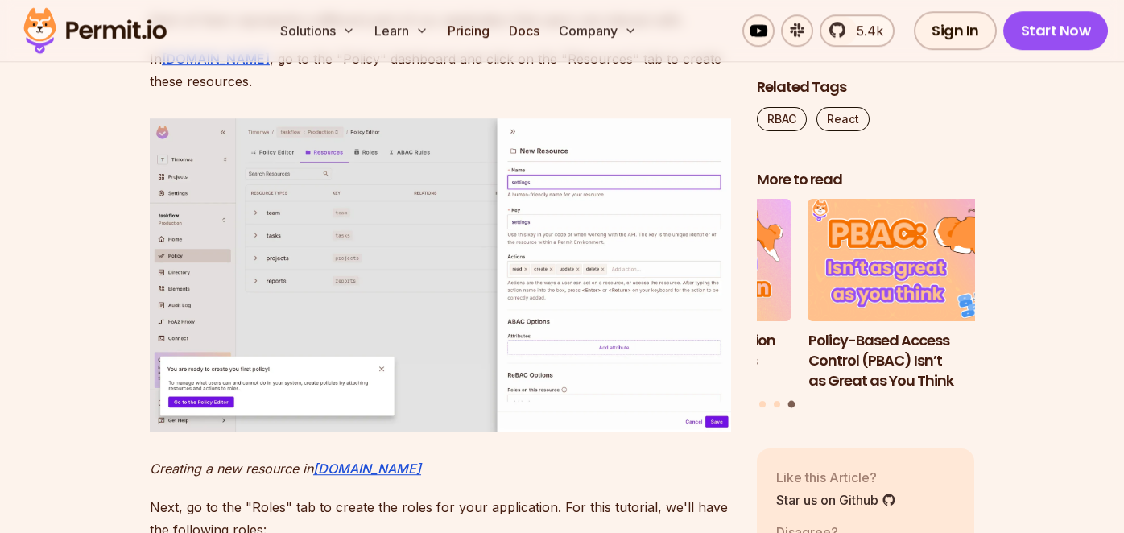
scroll to position [6660, 0]
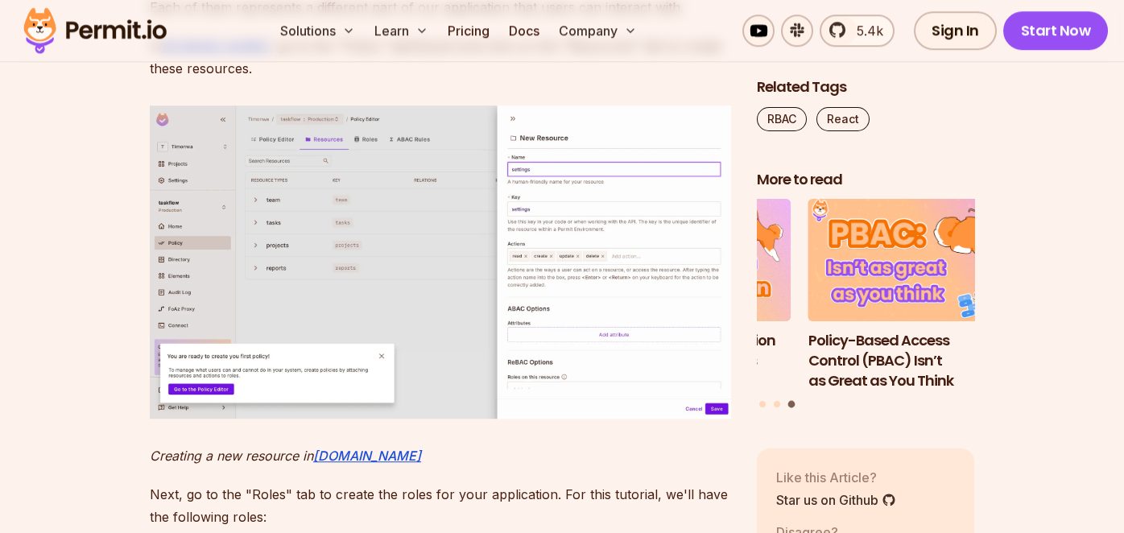
click at [280, 19] on p "Each of them represents a different part of our application that users can inte…" at bounding box center [440, 7] width 581 height 23
click at [375, 19] on p "Each of them represents a different part of our application that users can inte…" at bounding box center [440, 7] width 581 height 23
click at [457, 19] on p "Each of them represents a different part of our application that users can inte…" at bounding box center [440, 7] width 581 height 23
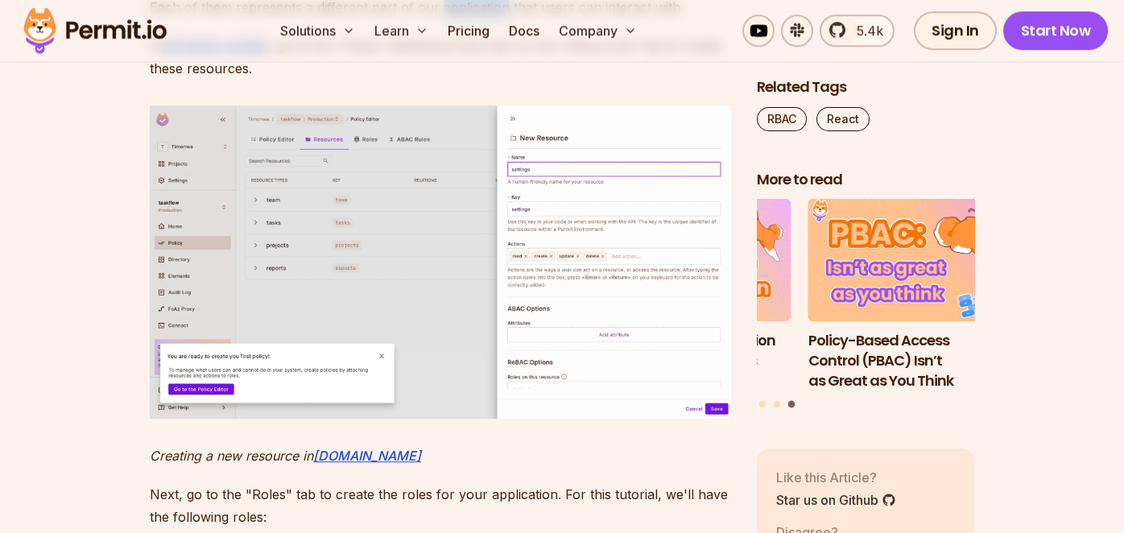
click at [457, 19] on p "Each of them represents a different part of our application that users can inte…" at bounding box center [440, 7] width 581 height 23
click at [503, 19] on p "Each of them represents a different part of our application that users can inte…" at bounding box center [440, 7] width 581 height 23
click at [575, 19] on p "Each of them represents a different part of our application that users can inte…" at bounding box center [440, 7] width 581 height 23
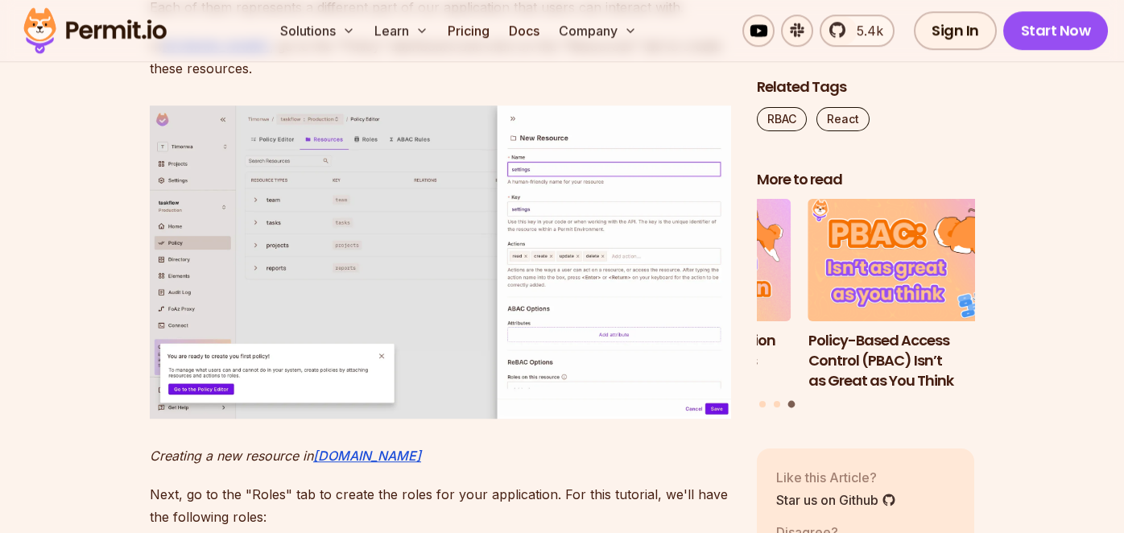
click at [608, 19] on p "Each of them represents a different part of our application that users can inte…" at bounding box center [440, 7] width 581 height 23
click at [517, 80] on p "In [DOMAIN_NAME] , go to the "Policy" dashboard and click on the "Resources" ta…" at bounding box center [440, 57] width 581 height 45
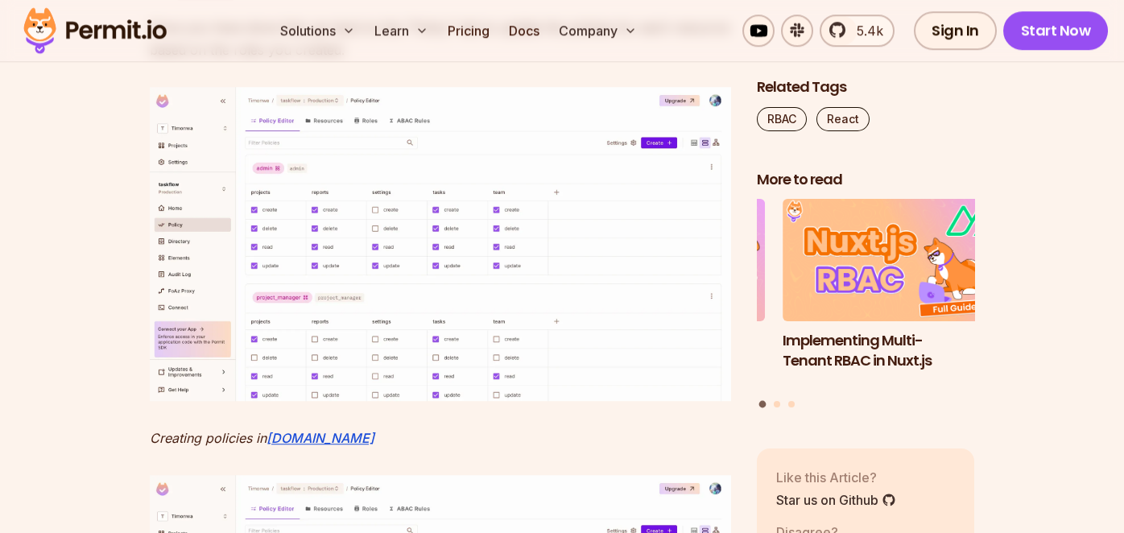
scroll to position [7350, 0]
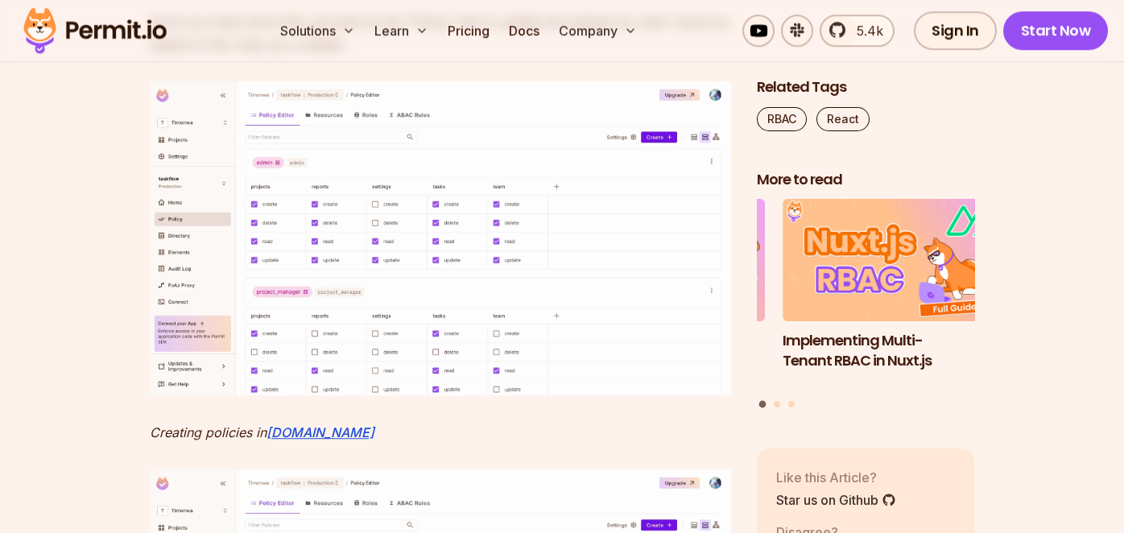
drag, startPoint x: 235, startPoint y: 212, endPoint x: 232, endPoint y: 238, distance: 26.8
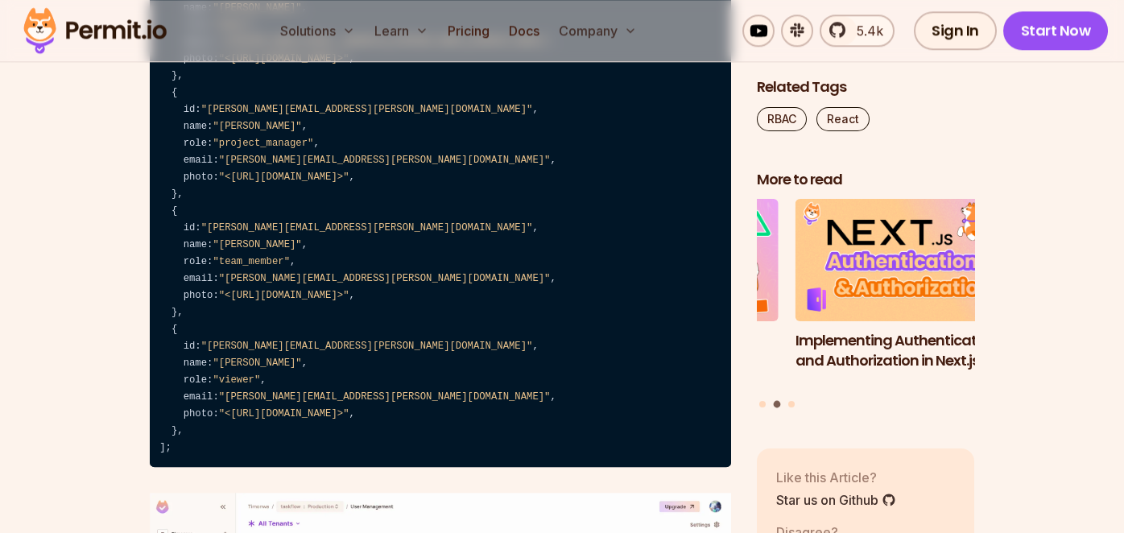
scroll to position [8435, 0]
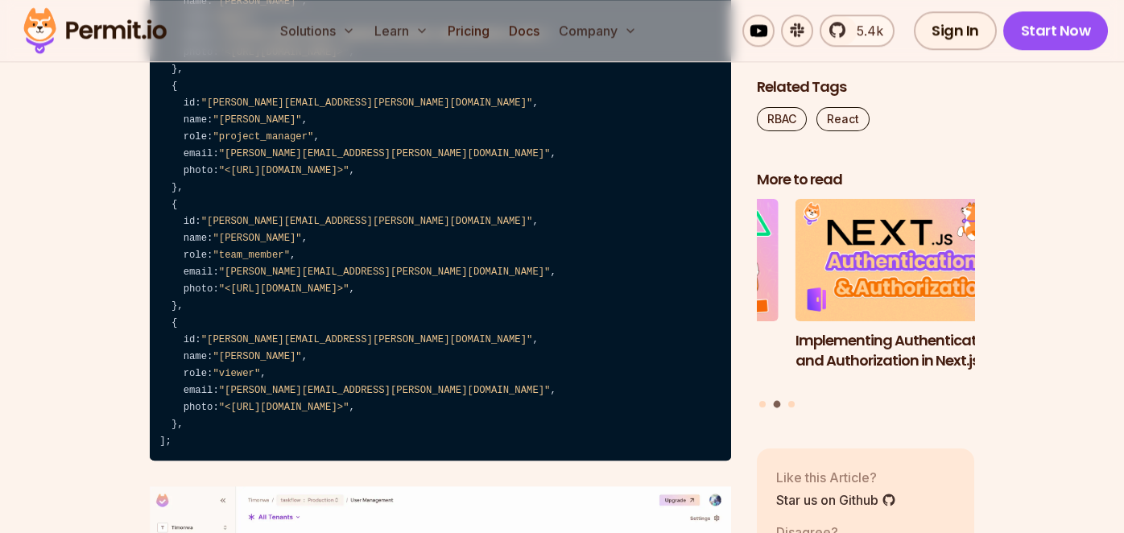
click at [230, 24] on span ""admin"" at bounding box center [233, 18] width 41 height 11
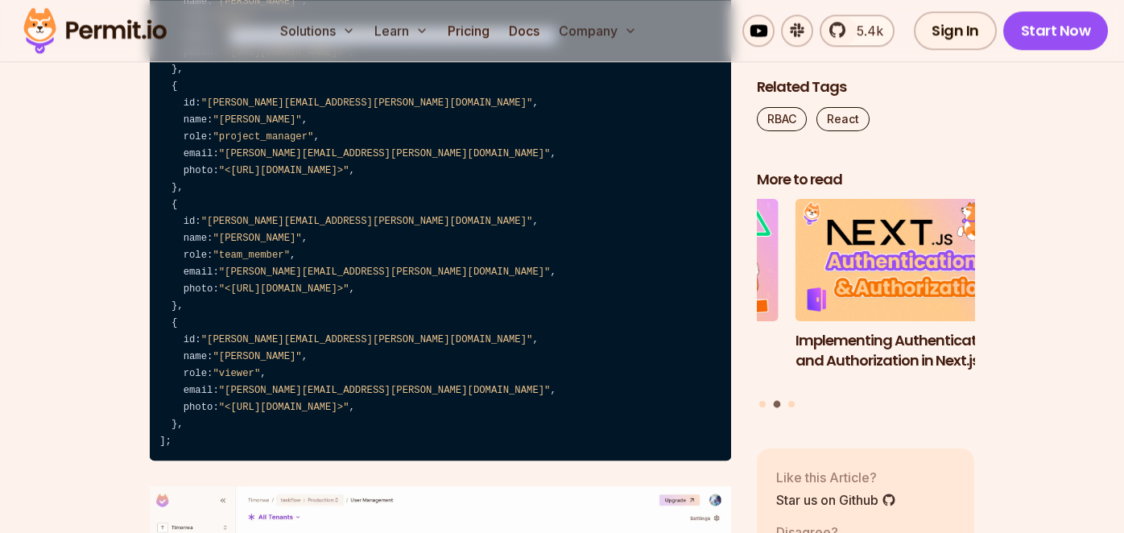
drag, startPoint x: 231, startPoint y: 327, endPoint x: 364, endPoint y: 324, distance: 132.9
click at [364, 324] on code "export const users = [ { id: "[PERSON_NAME][EMAIL_ADDRESS][PERSON_NAME][DOMAIN_…" at bounding box center [440, 196] width 581 height 527
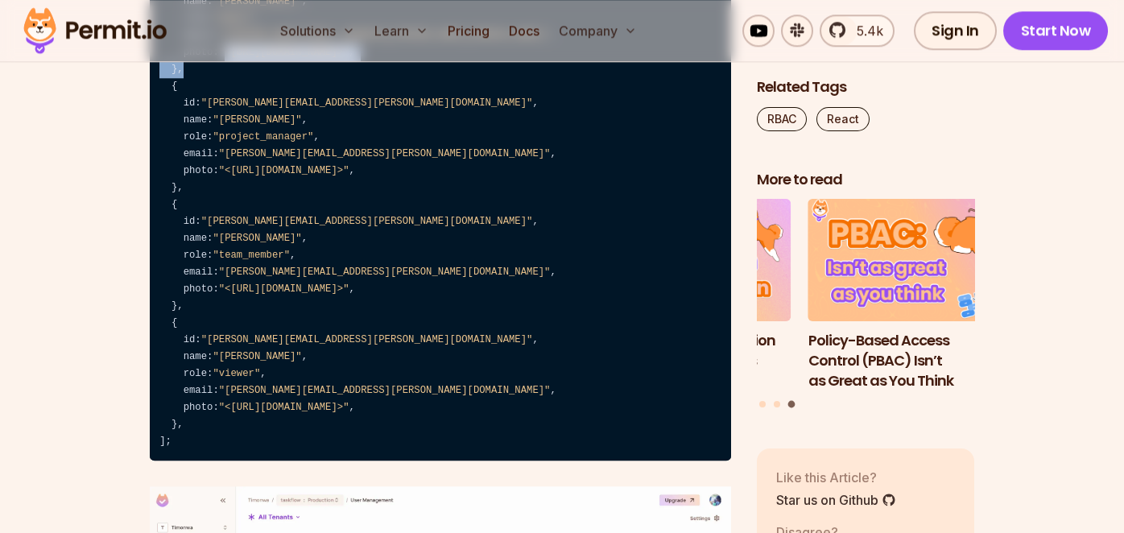
drag, startPoint x: 225, startPoint y: 344, endPoint x: 435, endPoint y: 352, distance: 209.5
click at [435, 352] on code "export const users = [ { id: "[PERSON_NAME][EMAIL_ADDRESS][PERSON_NAME][DOMAIN_…" at bounding box center [440, 196] width 581 height 527
click at [320, 424] on code "export const users = [ { id: "[PERSON_NAME][EMAIL_ADDRESS][PERSON_NAME][DOMAIN_…" at bounding box center [440, 196] width 581 height 527
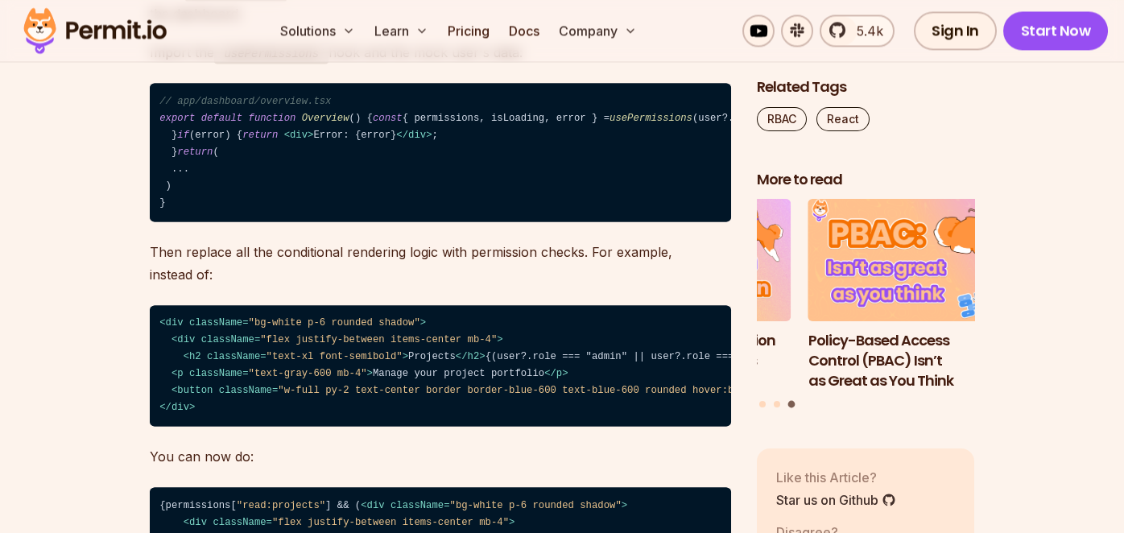
scroll to position [13053, 0]
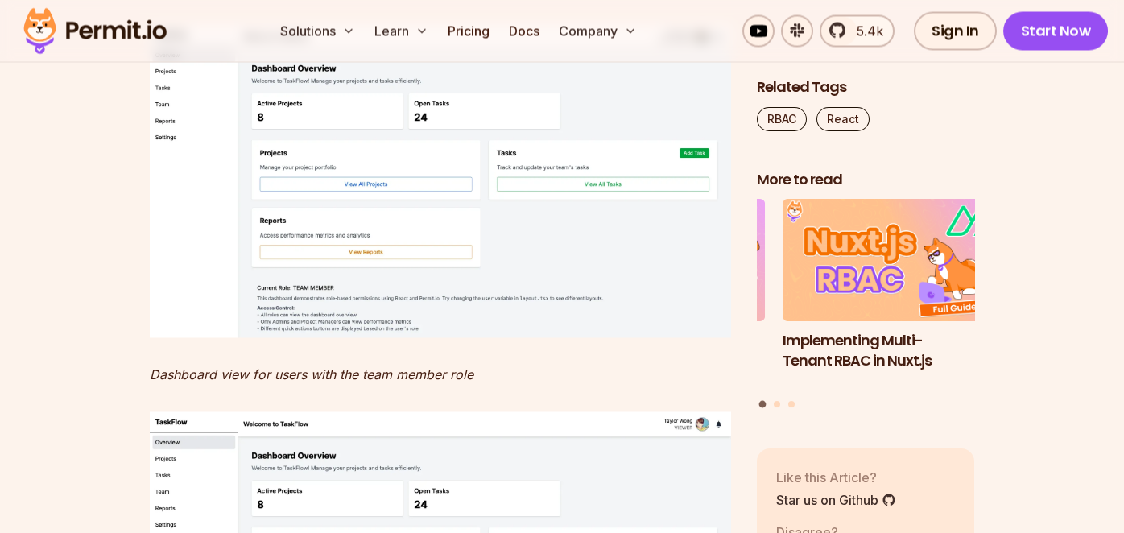
scroll to position [14520, 0]
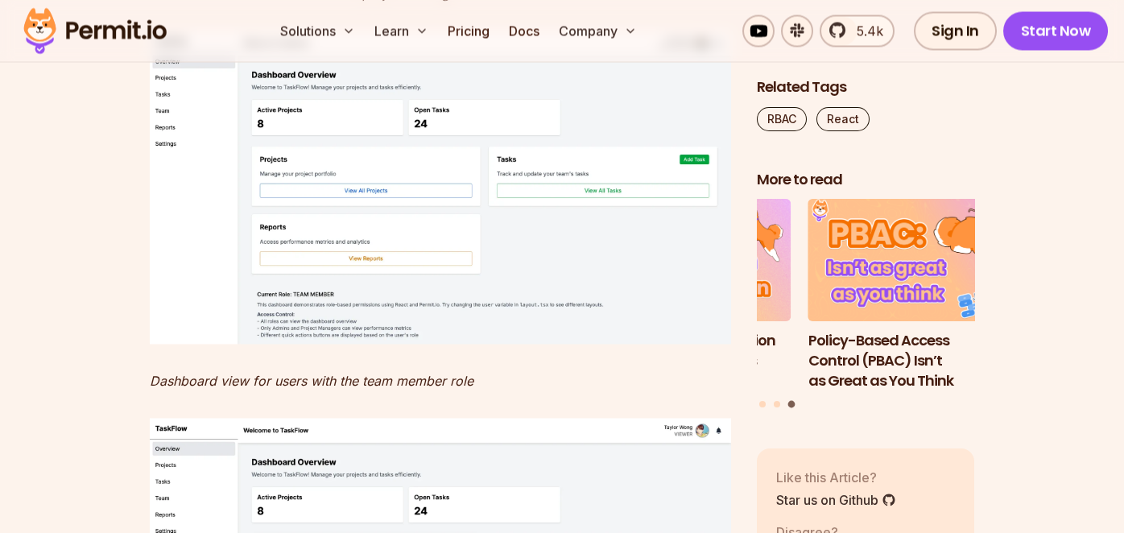
drag, startPoint x: 175, startPoint y: 230, endPoint x: 490, endPoint y: 230, distance: 314.9
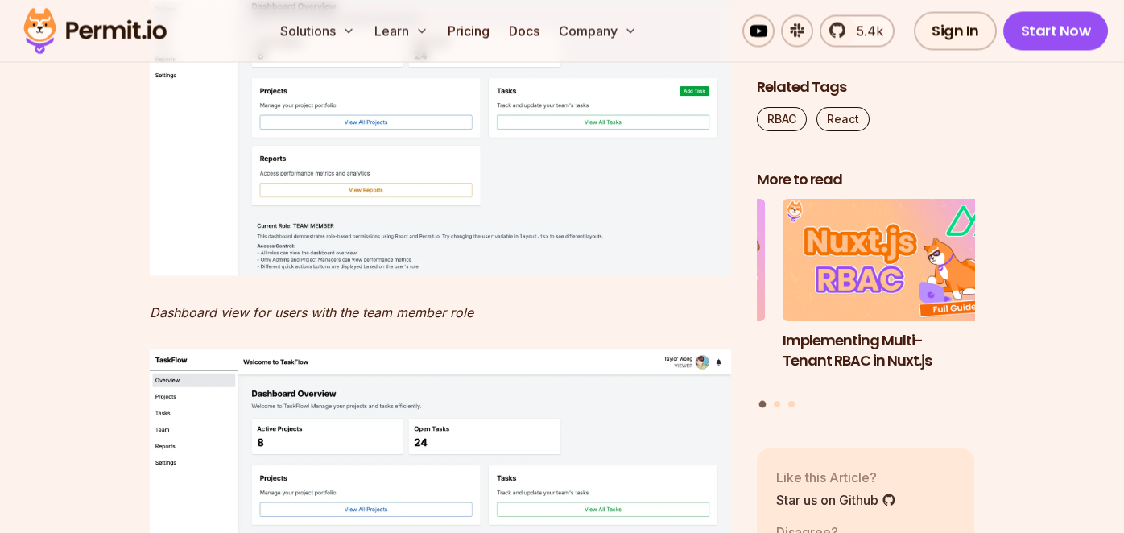
scroll to position [14597, 0]
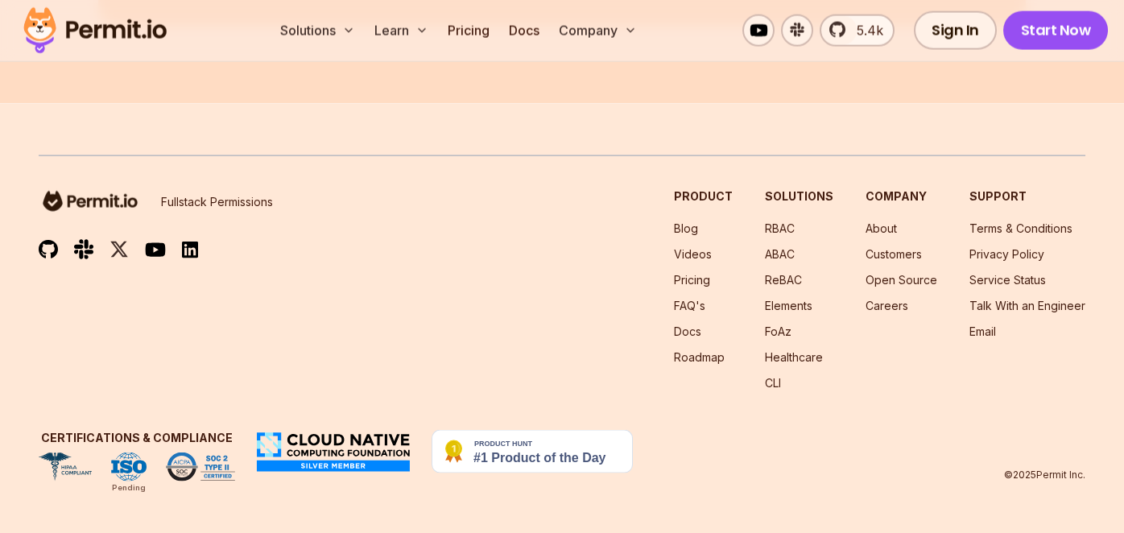
scroll to position [20143, 0]
